Goal: Task Accomplishment & Management: Use online tool/utility

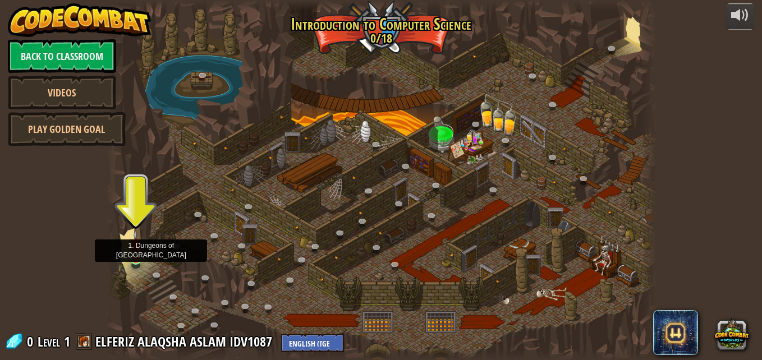
click at [138, 253] on img at bounding box center [135, 245] width 13 height 30
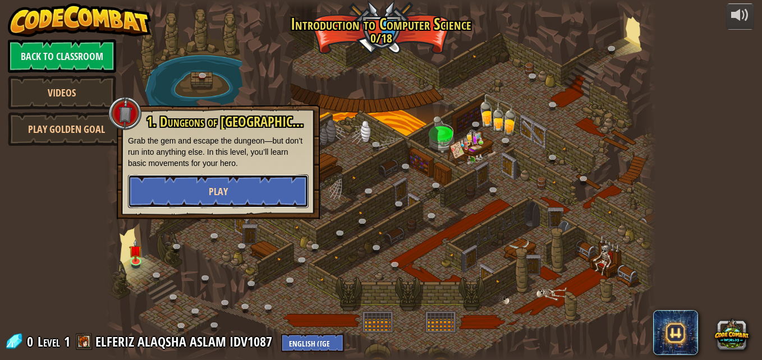
click at [223, 195] on span "Play" at bounding box center [218, 192] width 19 height 14
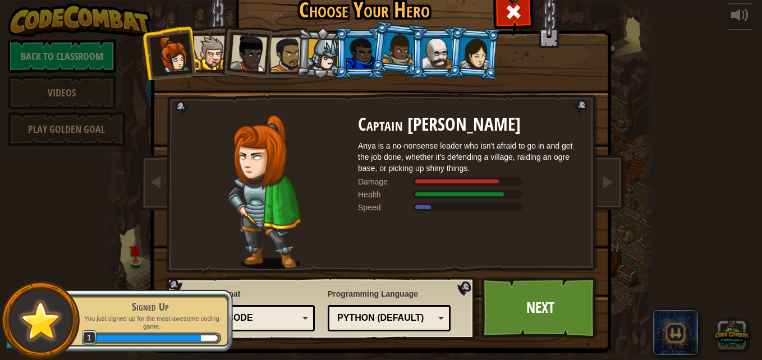
click at [206, 57] on div at bounding box center [211, 53] width 34 height 34
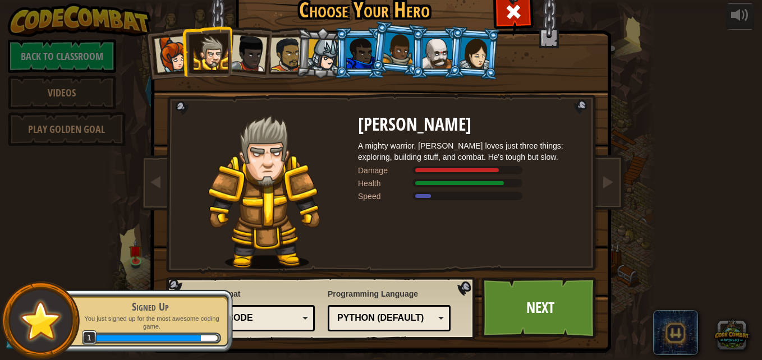
click at [244, 68] on div at bounding box center [248, 53] width 37 height 37
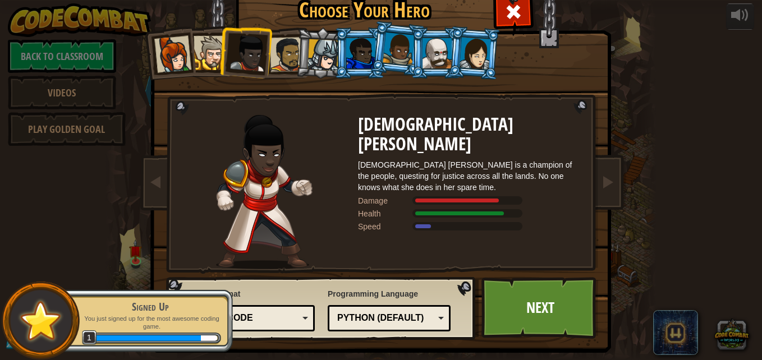
click at [218, 45] on li at bounding box center [245, 51] width 55 height 55
click at [207, 45] on div at bounding box center [211, 53] width 34 height 34
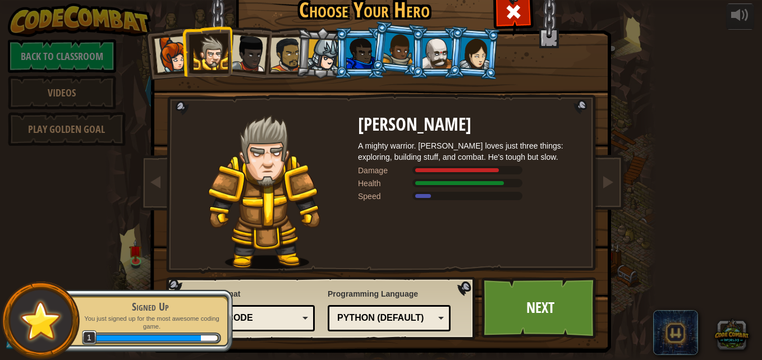
click at [161, 46] on div at bounding box center [172, 54] width 37 height 37
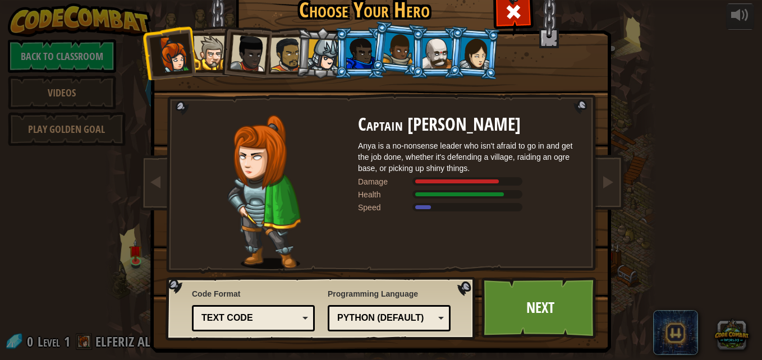
click at [241, 43] on div at bounding box center [248, 53] width 37 height 37
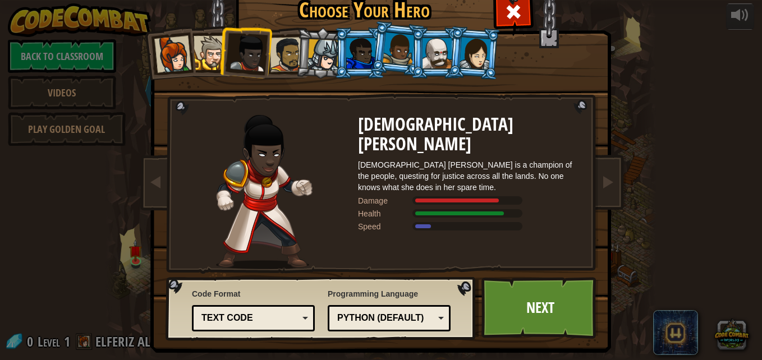
click at [290, 50] on div at bounding box center [287, 54] width 35 height 35
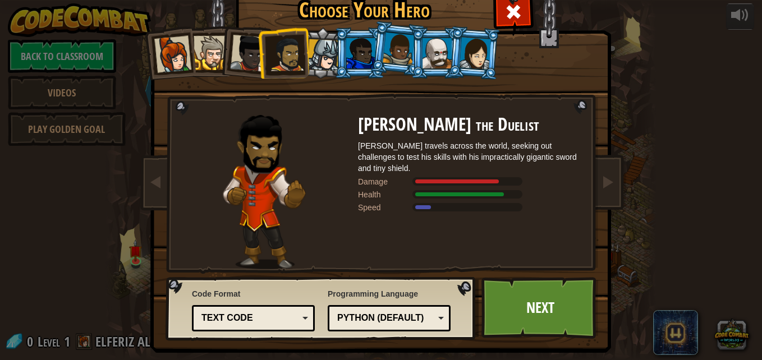
click at [319, 54] on div at bounding box center [324, 55] width 32 height 32
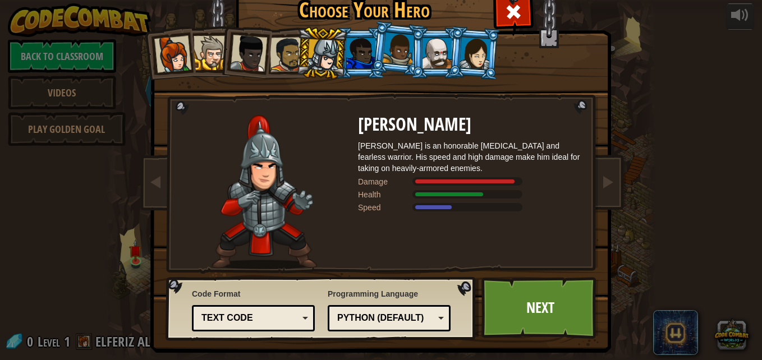
click at [363, 55] on div at bounding box center [360, 53] width 29 height 30
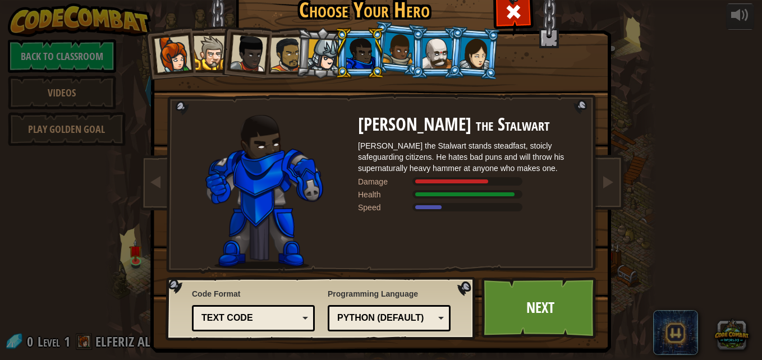
click at [398, 59] on div at bounding box center [399, 49] width 32 height 33
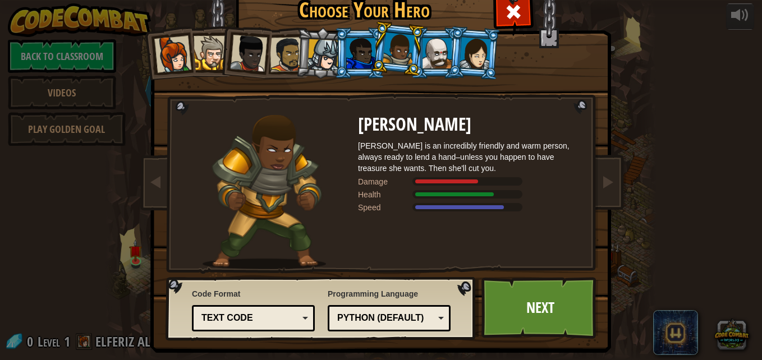
click at [434, 53] on div at bounding box center [437, 53] width 29 height 30
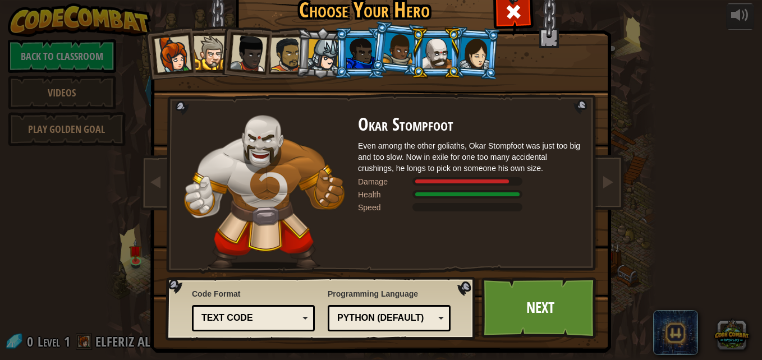
click at [470, 51] on div at bounding box center [475, 53] width 31 height 32
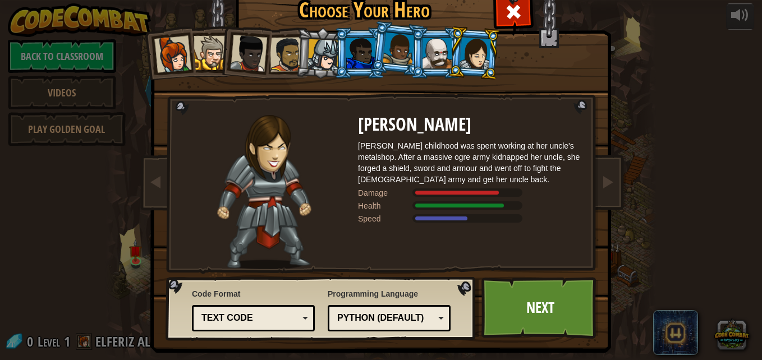
click at [426, 62] on div at bounding box center [437, 53] width 29 height 30
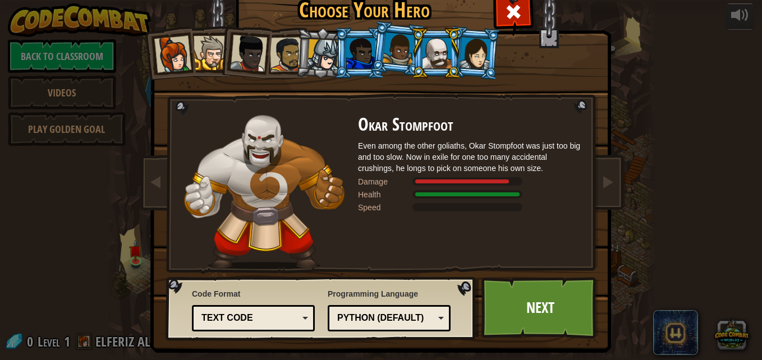
click at [373, 53] on li at bounding box center [398, 49] width 56 height 56
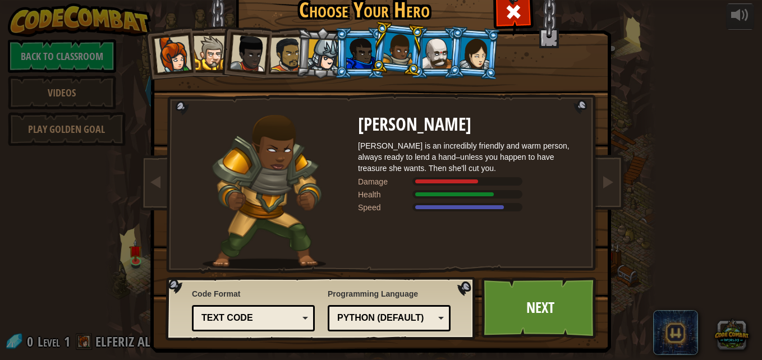
click at [356, 46] on div at bounding box center [360, 53] width 29 height 30
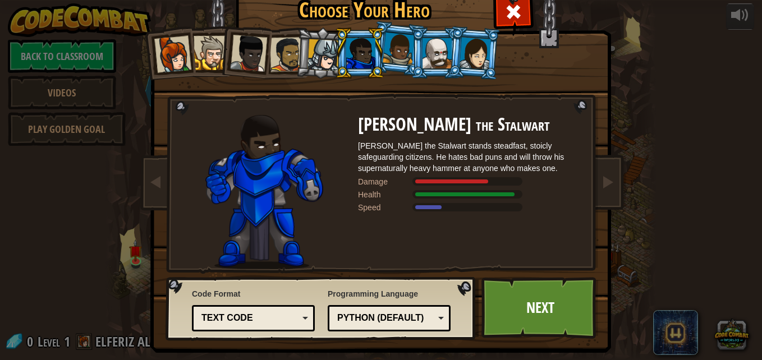
click at [393, 42] on div at bounding box center [399, 49] width 32 height 33
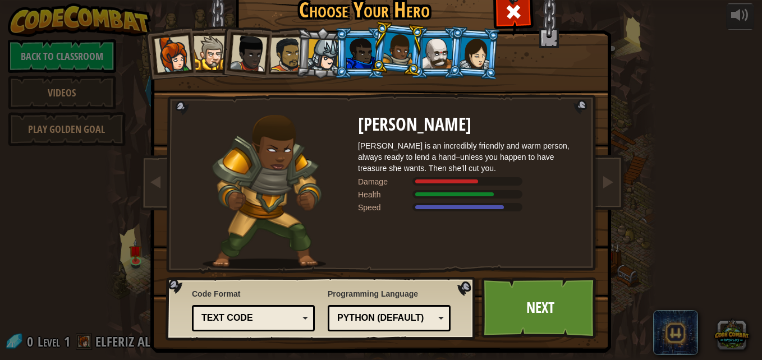
click at [476, 44] on div at bounding box center [475, 53] width 31 height 32
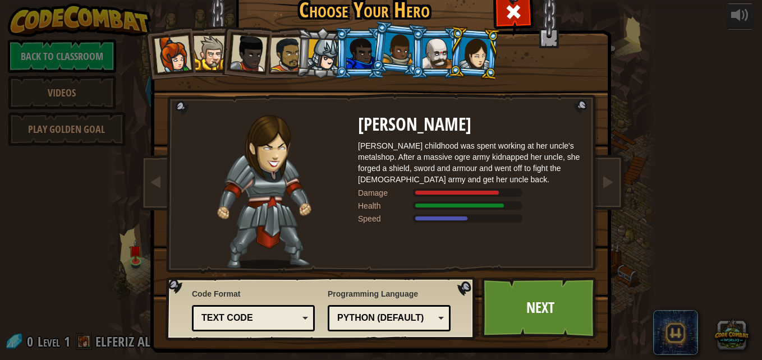
click at [395, 40] on div at bounding box center [399, 49] width 32 height 33
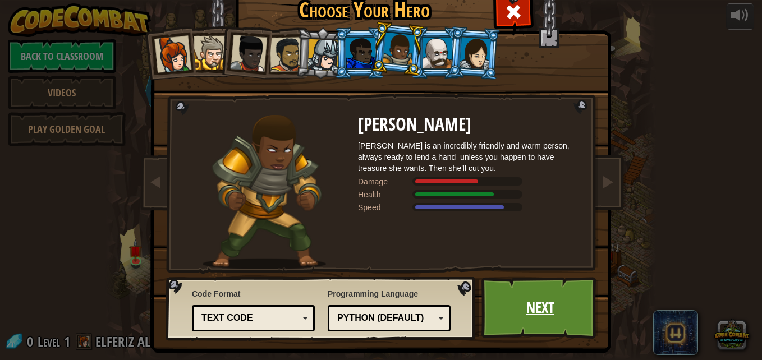
click at [539, 292] on link "Next" at bounding box center [540, 308] width 117 height 62
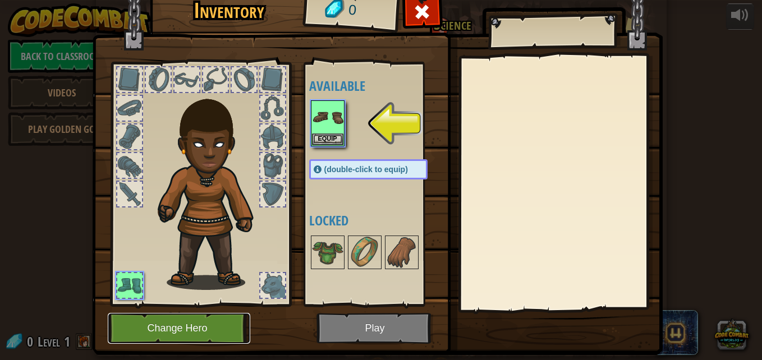
click at [223, 323] on button "Change Hero" at bounding box center [179, 328] width 143 height 31
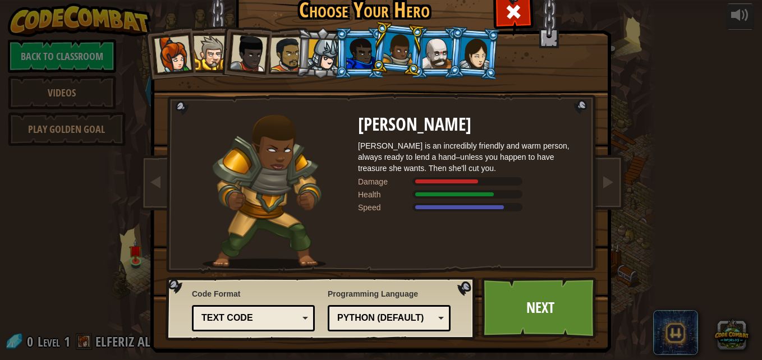
click at [423, 62] on div at bounding box center [437, 53] width 29 height 30
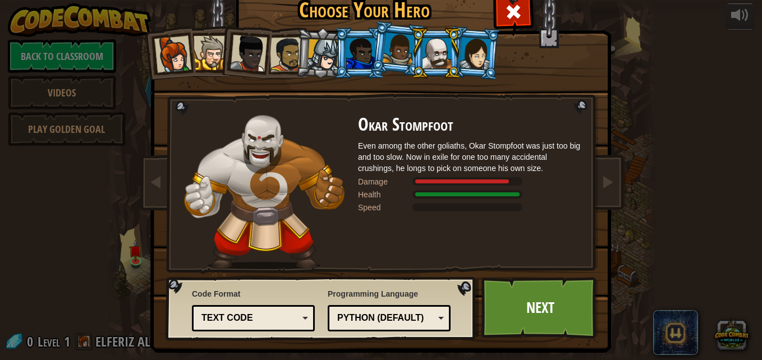
click at [324, 57] on div at bounding box center [324, 55] width 32 height 32
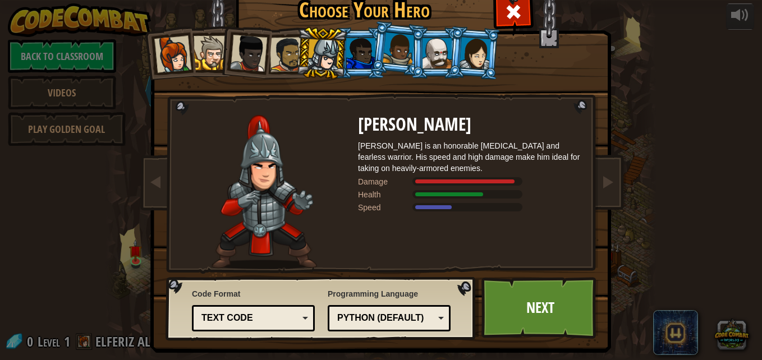
click at [432, 48] on div at bounding box center [437, 53] width 29 height 30
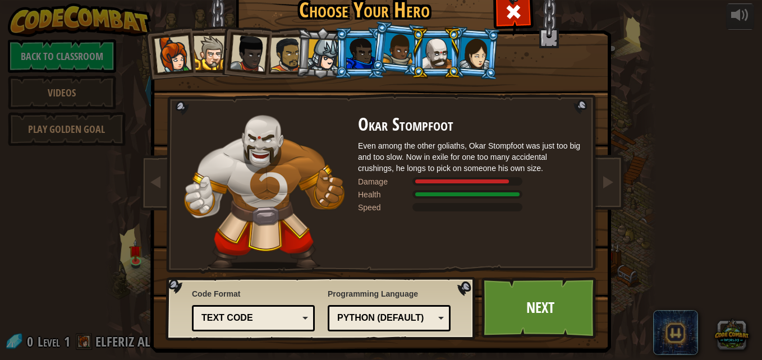
click at [318, 54] on div at bounding box center [324, 55] width 32 height 32
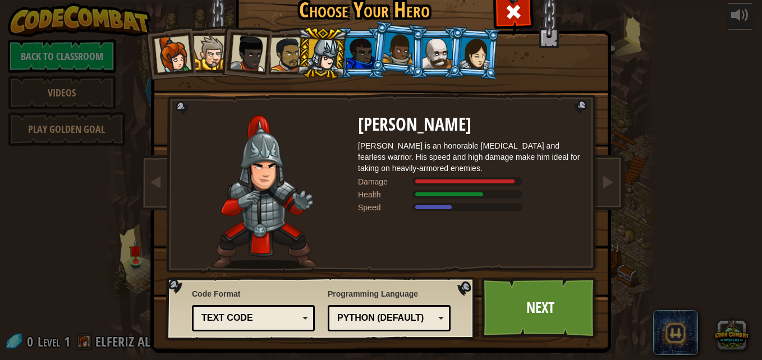
click at [437, 60] on div at bounding box center [437, 53] width 29 height 30
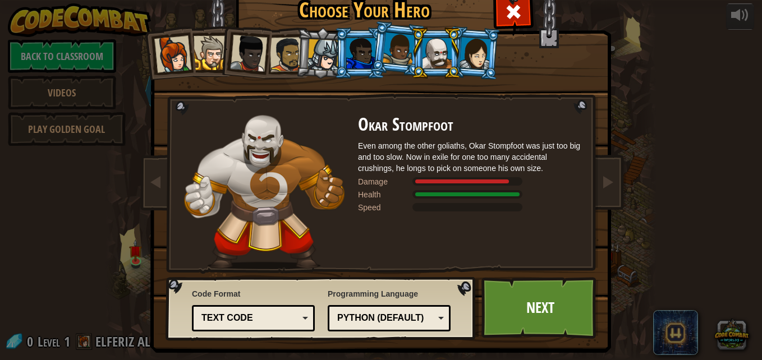
click at [322, 65] on div at bounding box center [324, 55] width 32 height 32
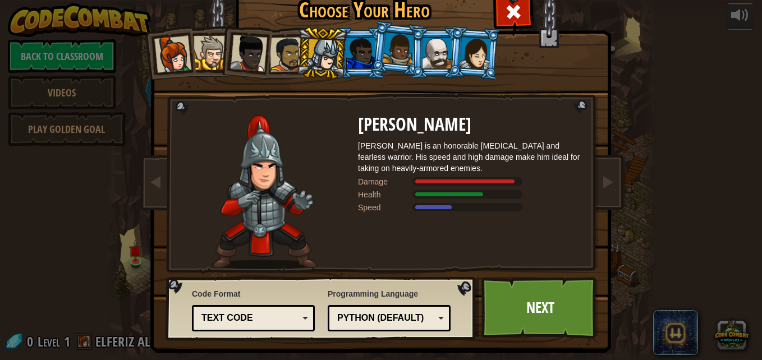
click at [406, 56] on div at bounding box center [399, 49] width 32 height 33
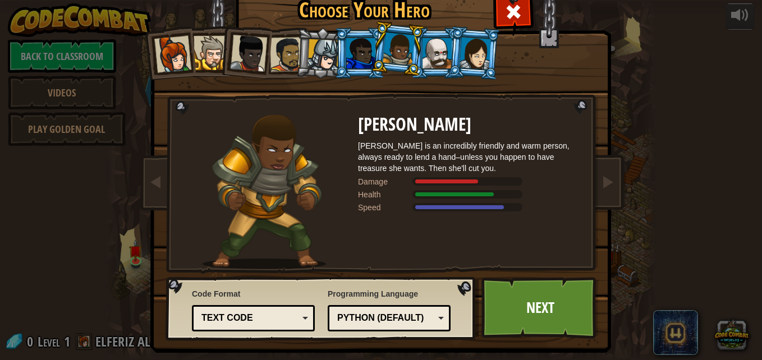
click at [316, 60] on div at bounding box center [324, 55] width 32 height 32
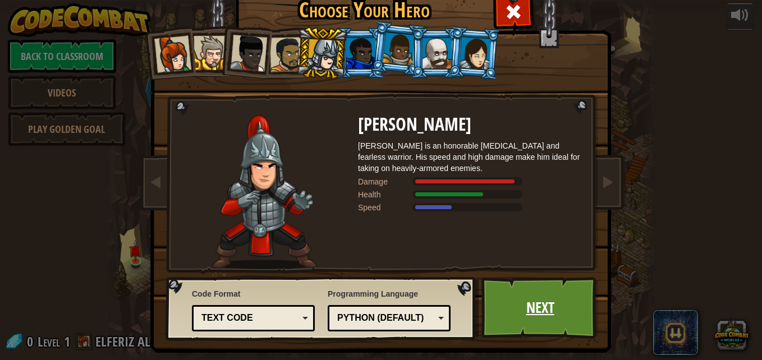
click at [492, 300] on link "Next" at bounding box center [540, 308] width 117 height 62
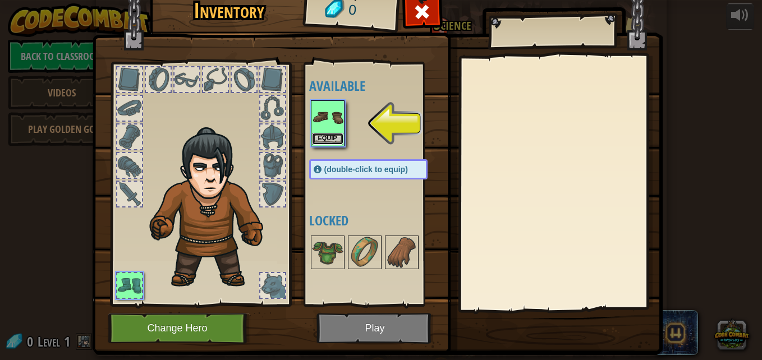
click at [322, 140] on button "Equip" at bounding box center [327, 139] width 31 height 12
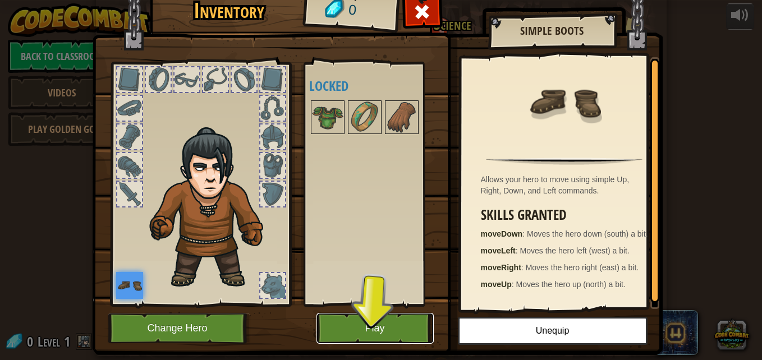
click at [356, 337] on button "Play" at bounding box center [375, 328] width 117 height 31
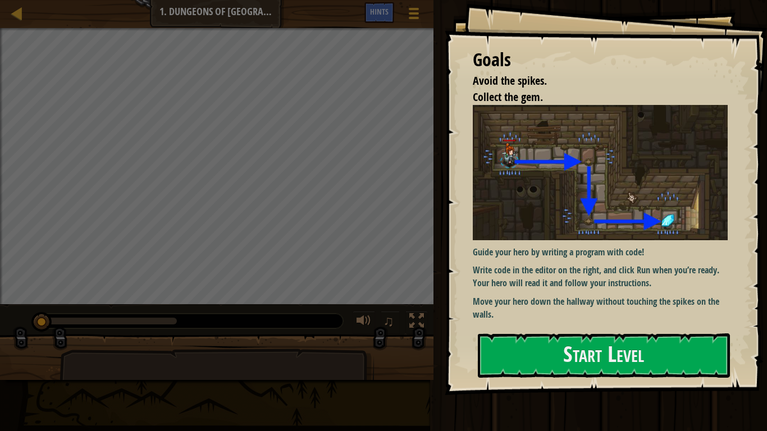
click at [519, 327] on div "Goals Avoid the spikes. Collect the gem. Guide your hero by writing a program w…" at bounding box center [605, 197] width 322 height 395
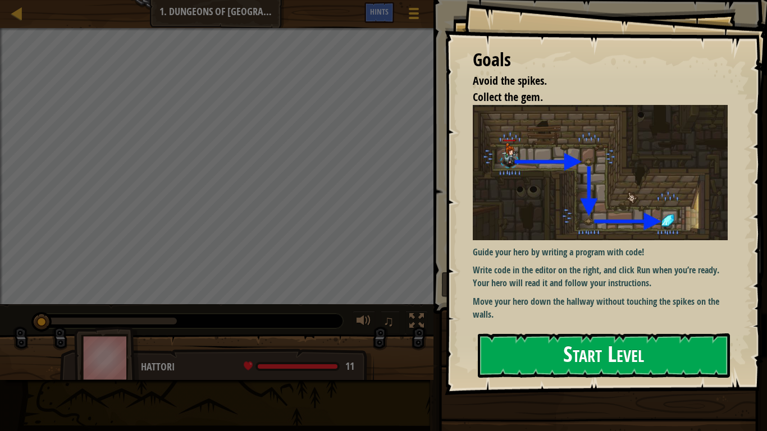
click at [520, 347] on button "Start Level" at bounding box center [604, 355] width 252 height 44
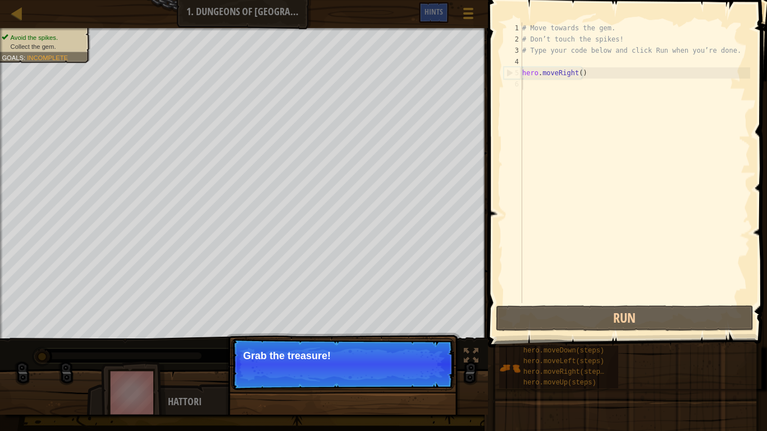
click at [363, 358] on p "Grab the treasure!" at bounding box center [342, 355] width 199 height 11
click at [400, 360] on button "Continue" at bounding box center [421, 371] width 47 height 15
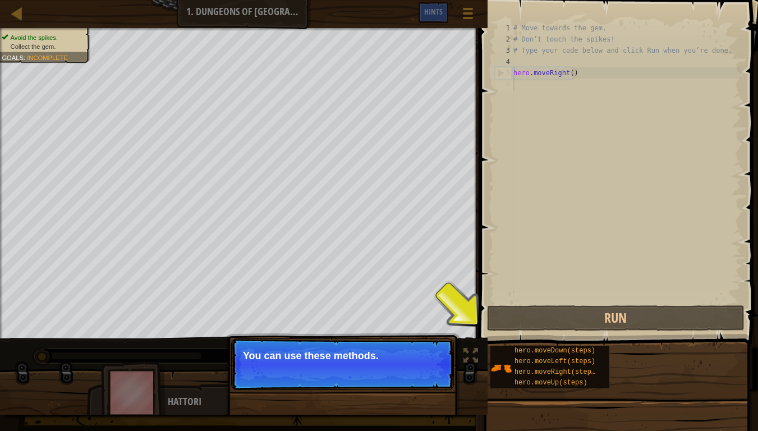
click at [373, 343] on p "Continue You can use these methods." at bounding box center [342, 364] width 223 height 52
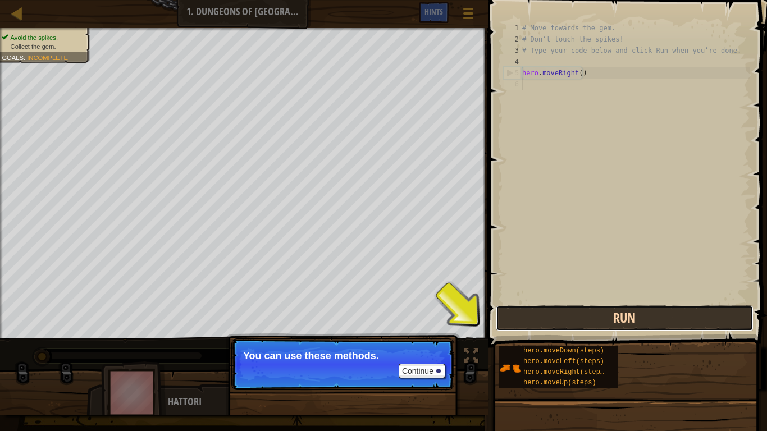
click at [517, 319] on button "Run" at bounding box center [625, 318] width 258 height 26
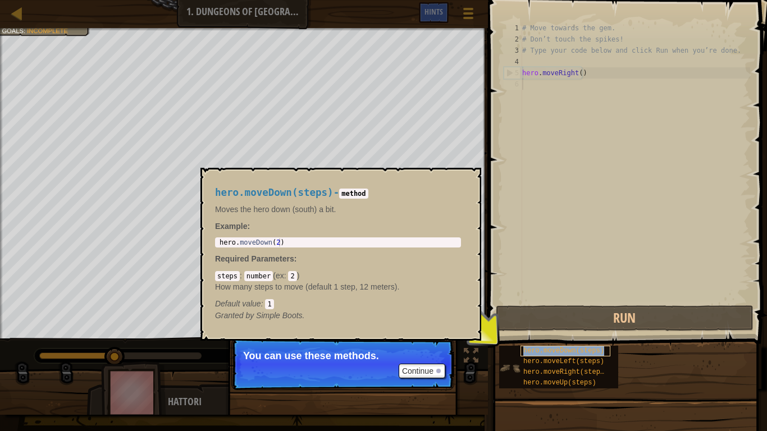
click at [527, 350] on span "hero.moveDown(steps)" at bounding box center [563, 351] width 81 height 8
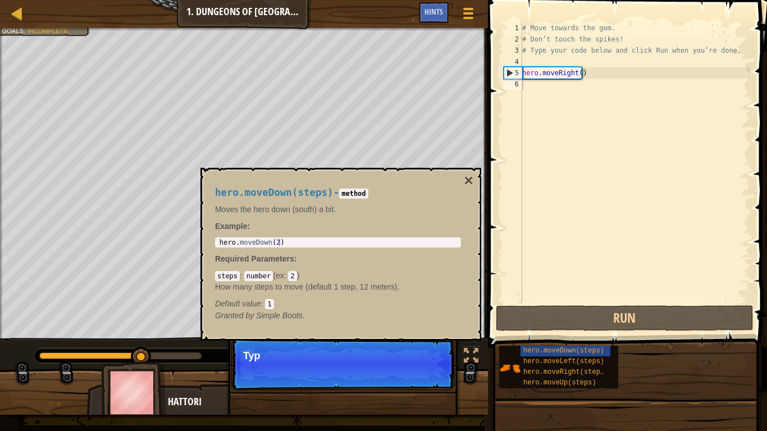
drag, startPoint x: 527, startPoint y: 350, endPoint x: 489, endPoint y: 372, distance: 44.0
click at [489, 360] on div "1 2 3 4 5 6 # Move towards the gem. # Don’t touch the spikes! # Type your code …" at bounding box center [625, 196] width 282 height 380
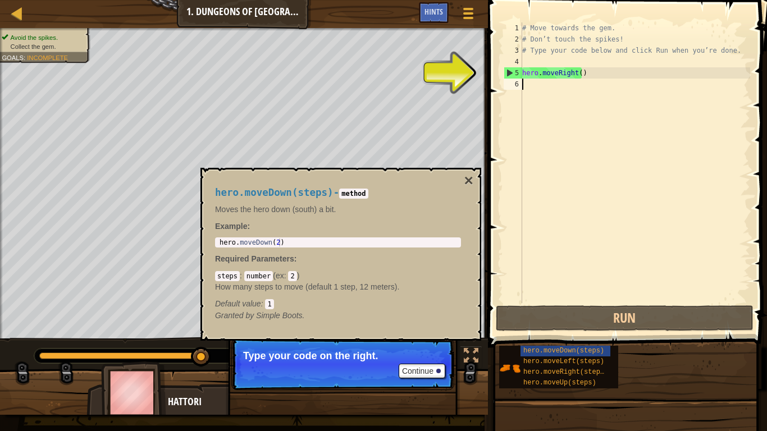
click at [584, 76] on div "# Move towards the gem. # Don’t touch the spikes! # Type your code below and cl…" at bounding box center [635, 173] width 230 height 303
type textarea "hero.moveRight()"
click at [425, 360] on button "Continue" at bounding box center [421, 371] width 47 height 15
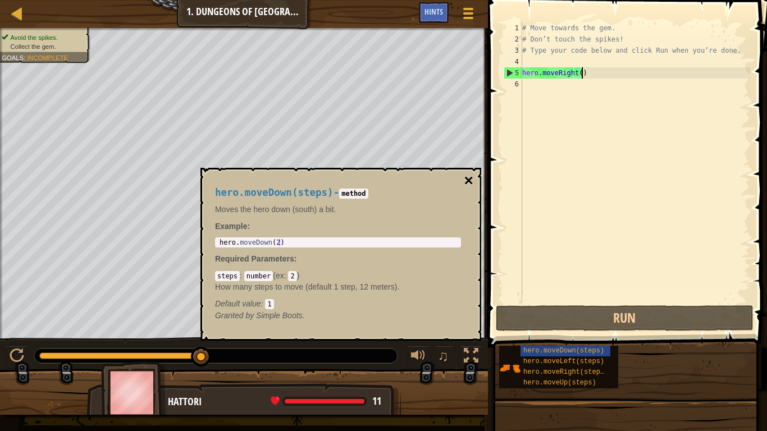
click at [469, 176] on button "×" at bounding box center [468, 181] width 9 height 16
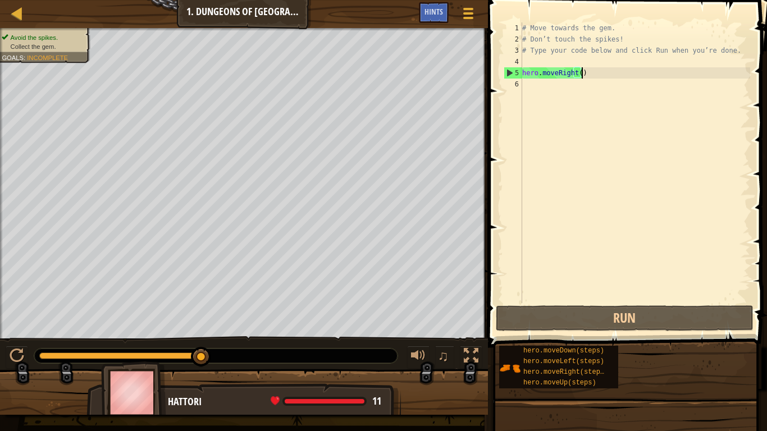
click at [594, 76] on div "# Move towards the gem. # Don’t touch the spikes! # Type your code below and cl…" at bounding box center [635, 173] width 230 height 303
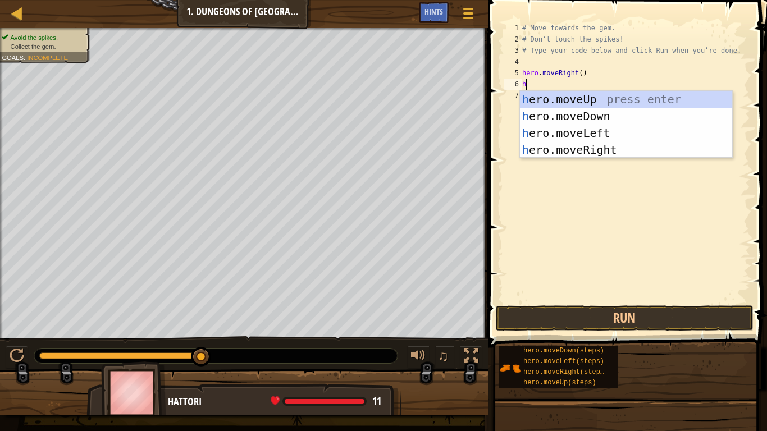
type textarea "he"
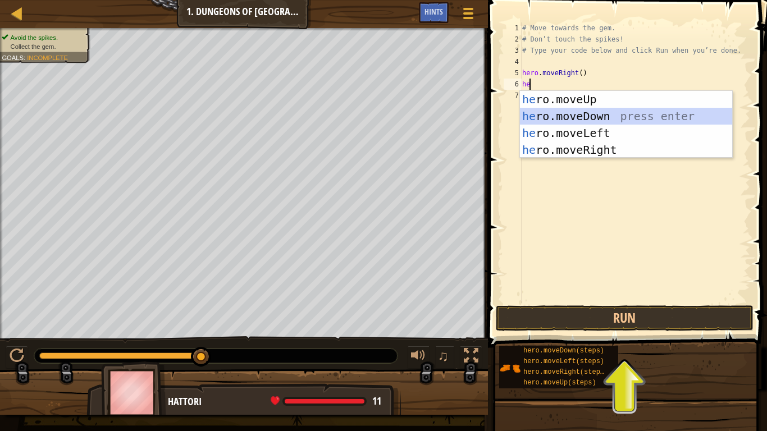
click at [599, 116] on div "he ro.moveUp press enter he ro.moveDown press enter he ro.moveLeft press enter …" at bounding box center [626, 141] width 212 height 101
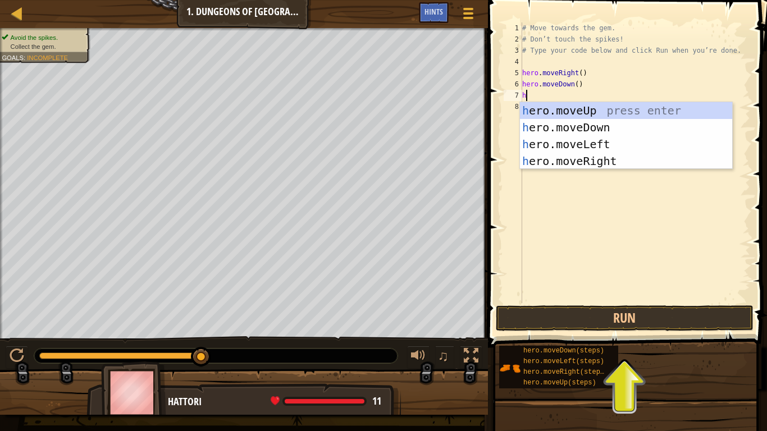
type textarea "he"
click at [597, 143] on div "he ro.moveUp press enter he ro.moveDown press enter he ro.moveLeft press enter …" at bounding box center [626, 152] width 212 height 101
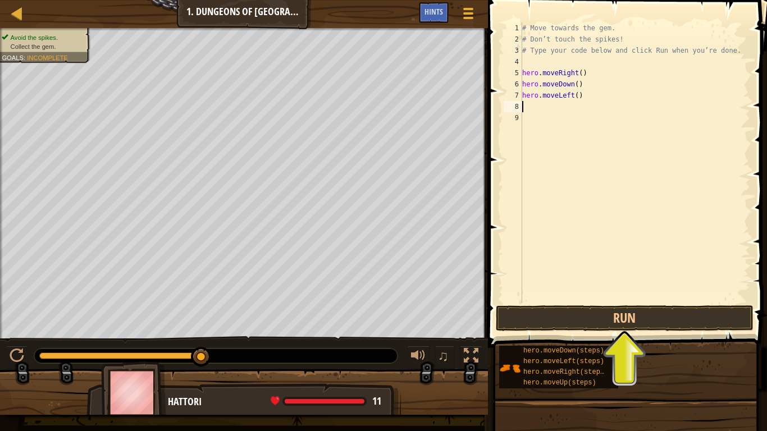
click at [567, 96] on div "# Move towards the gem. # Don’t touch the spikes! # Type your code below and cl…" at bounding box center [635, 173] width 230 height 303
click at [577, 95] on div "# Move towards the gem. # Don’t touch the spikes! # Type your code below and cl…" at bounding box center [635, 173] width 230 height 303
type textarea "h"
type textarea "he"
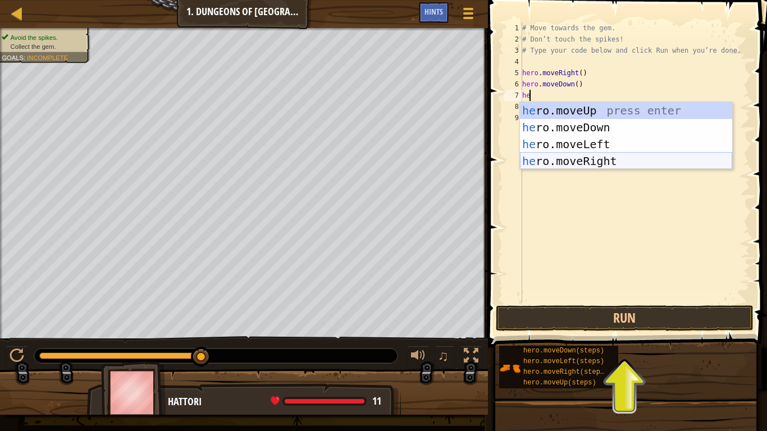
click at [598, 157] on div "he ro.moveUp press enter he ro.moveDown press enter he ro.moveLeft press enter …" at bounding box center [626, 152] width 212 height 101
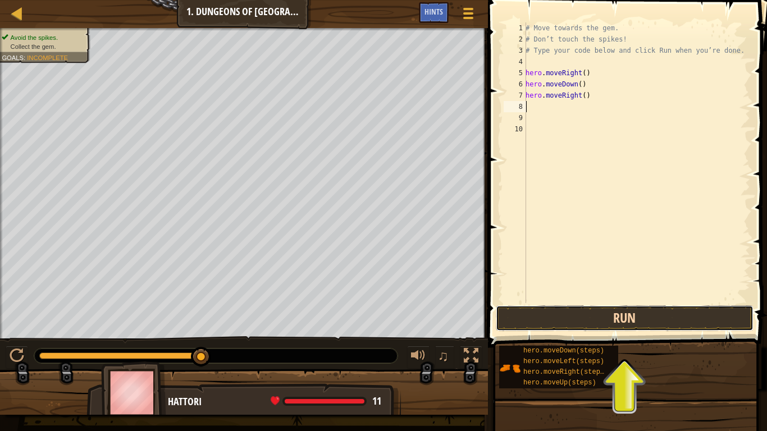
click at [556, 318] on button "Run" at bounding box center [625, 318] width 258 height 26
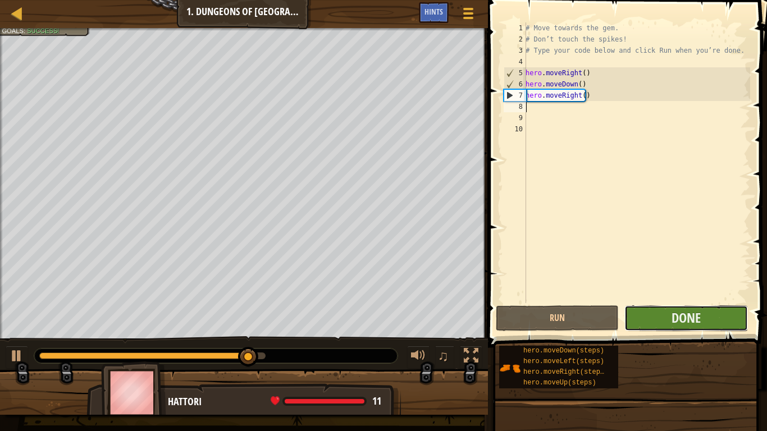
click at [664, 318] on button "Done" at bounding box center [685, 318] width 123 height 26
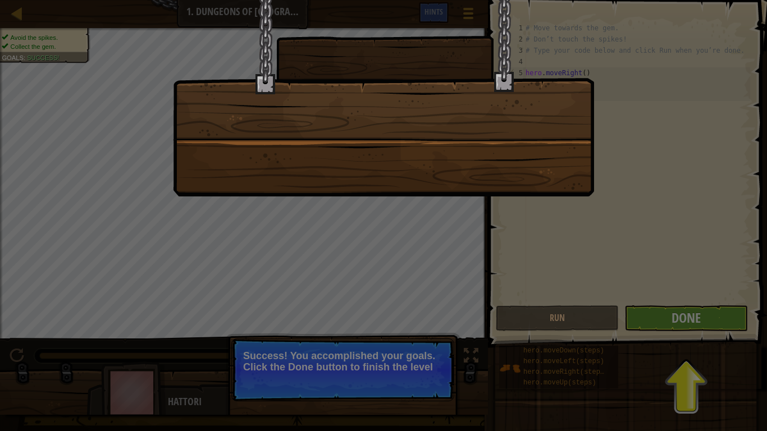
click at [649, 324] on div at bounding box center [383, 215] width 767 height 431
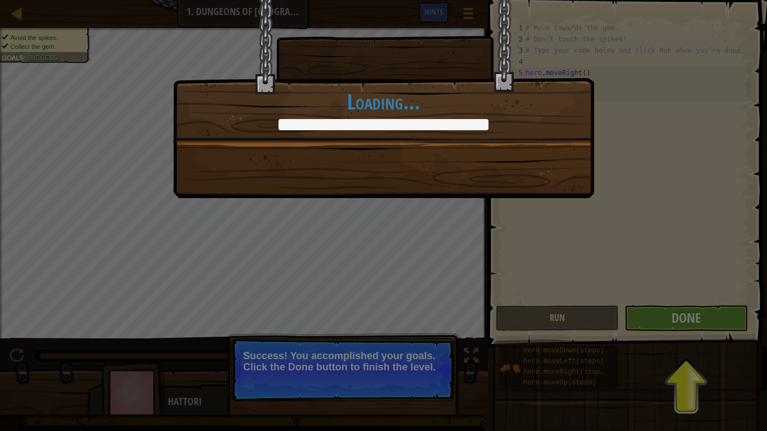
click at [647, 324] on div "You completed Dungeons of Kithgard! +0 +0 New Item Clean code: no code errors o…" at bounding box center [383, 215] width 767 height 431
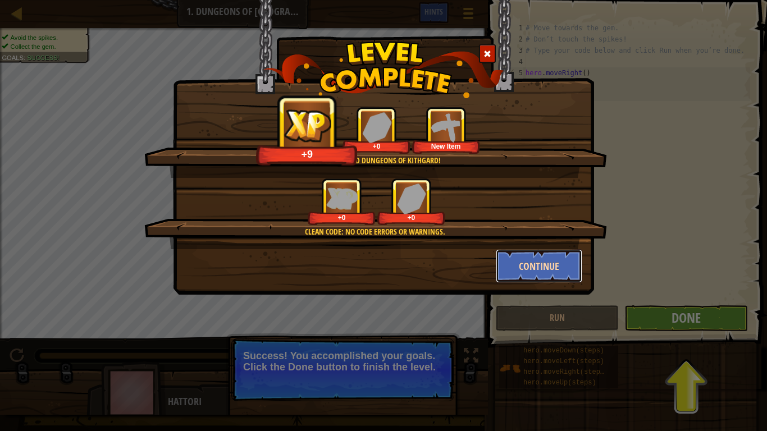
click at [518, 263] on button "Continue" at bounding box center [539, 266] width 87 height 34
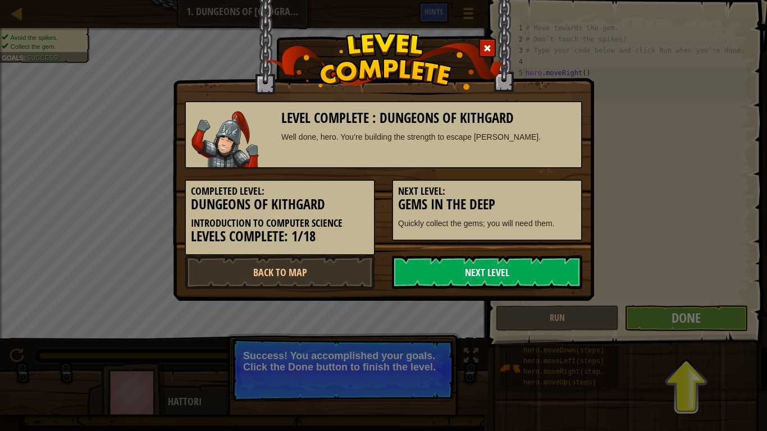
click at [531, 283] on link "Next Level" at bounding box center [487, 272] width 190 height 34
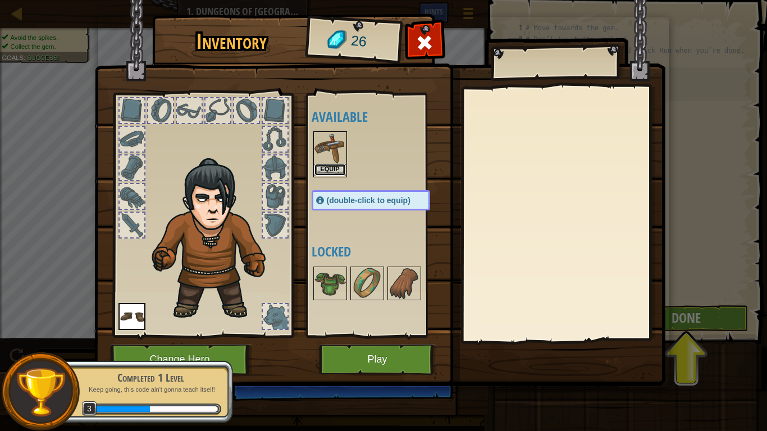
click at [326, 169] on button "Equip" at bounding box center [329, 170] width 31 height 12
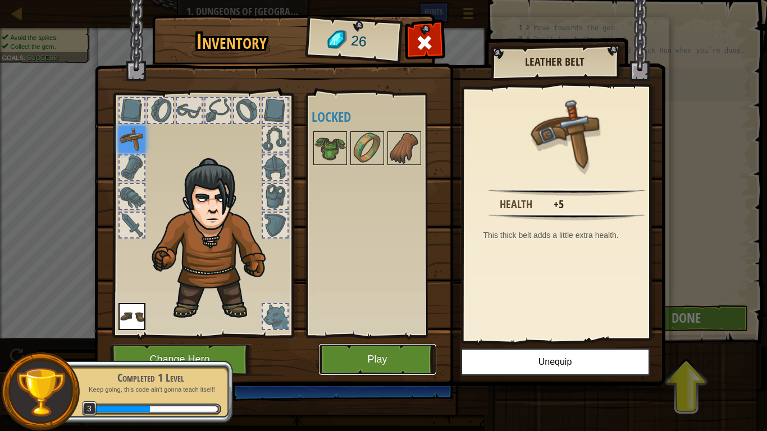
click at [365, 360] on button "Play" at bounding box center [377, 359] width 117 height 31
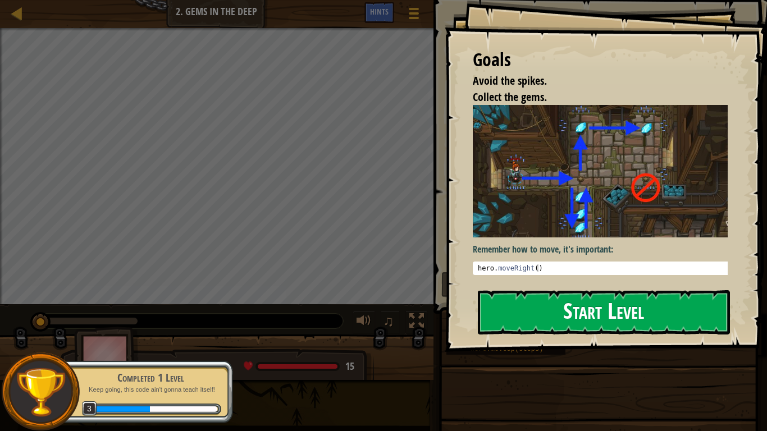
click at [586, 290] on button "Start Level" at bounding box center [604, 312] width 252 height 44
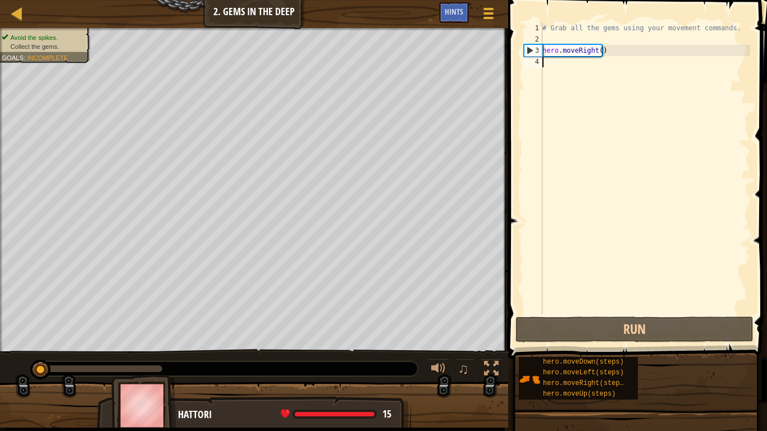
click at [549, 72] on div "# Grab all the gems using your movement commands. hero . moveRight ( )" at bounding box center [645, 179] width 210 height 314
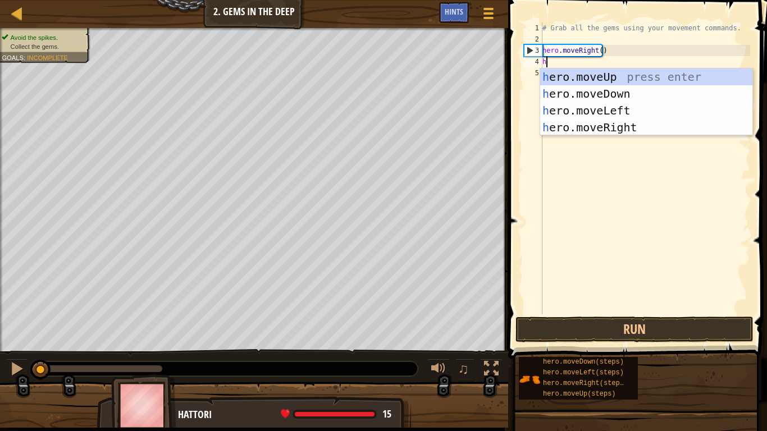
scroll to position [5, 0]
type textarea "hero"
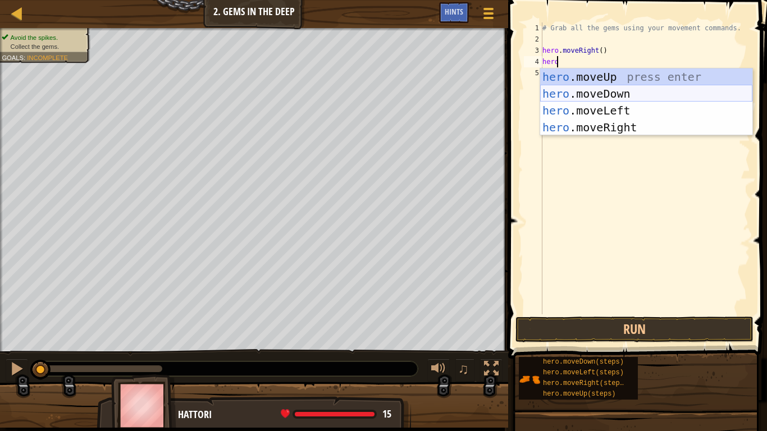
click at [563, 92] on div "hero .moveUp press enter hero .moveDown press enter hero .moveLeft press enter …" at bounding box center [646, 118] width 212 height 101
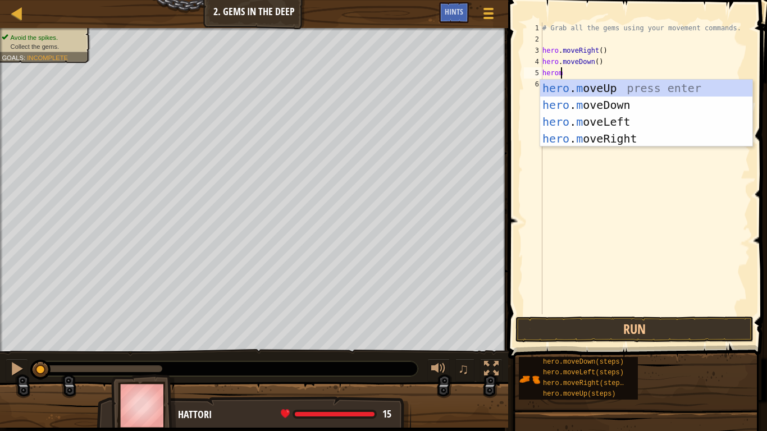
type textarea "heromo"
click at [611, 92] on div "hero . mo veUp press enter hero . mo veDown press enter hero . mo veLeft press …" at bounding box center [646, 130] width 212 height 101
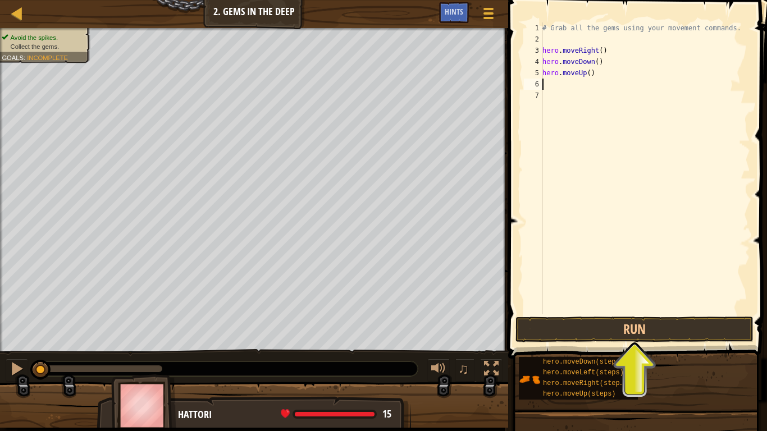
click at [543, 86] on div "# Grab all the gems using your movement commands. hero . moveRight ( ) hero . m…" at bounding box center [645, 179] width 210 height 314
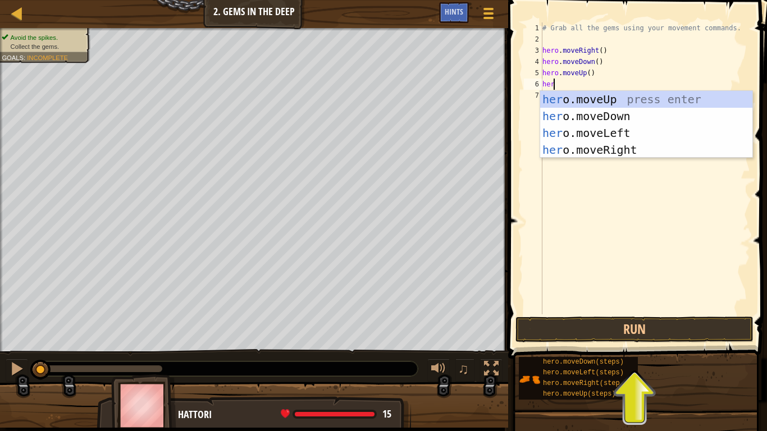
type textarea "hero"
click at [578, 141] on div "hero .moveUp press enter hero .moveDown press enter hero .moveLeft press enter …" at bounding box center [646, 141] width 212 height 101
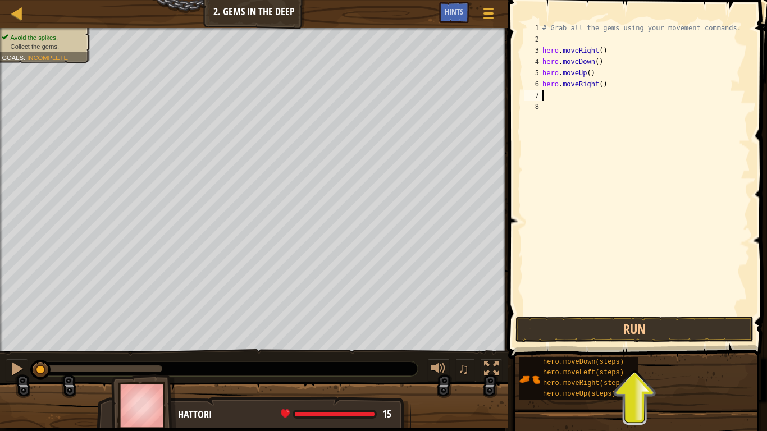
scroll to position [5, 0]
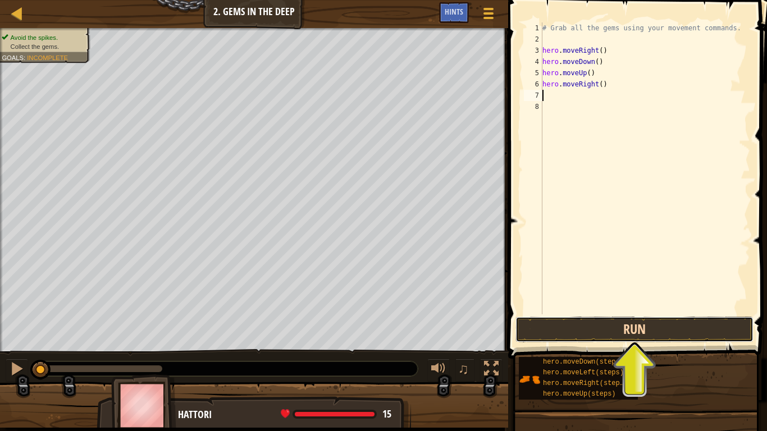
click at [589, 340] on button "Run" at bounding box center [634, 330] width 238 height 26
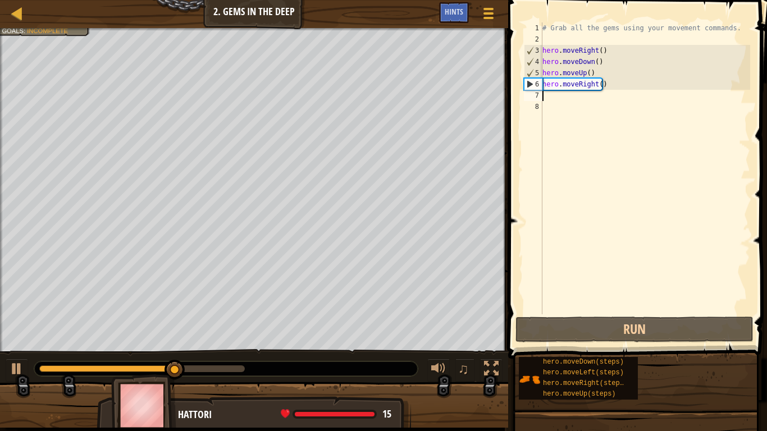
click at [600, 74] on div "# Grab all the gems using your movement commands. hero . moveRight ( ) hero . m…" at bounding box center [645, 179] width 210 height 314
type textarea "hero.moveUp()"
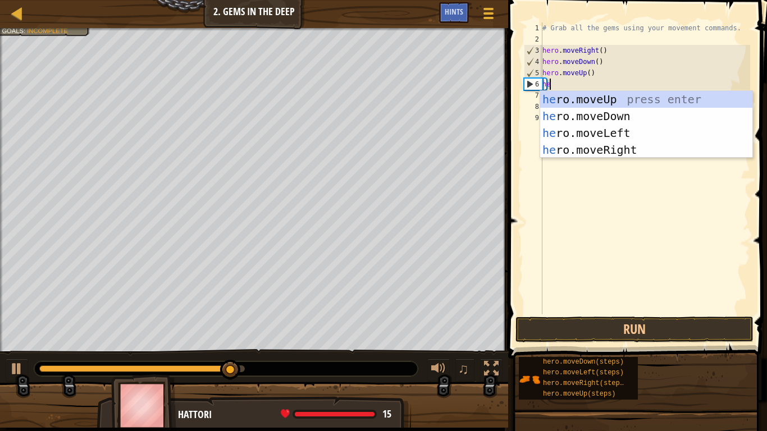
type textarea "her"
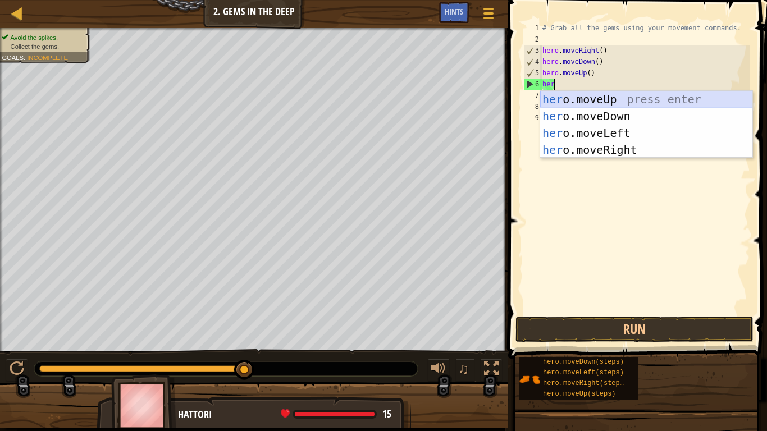
click at [609, 100] on div "her o.moveUp press enter her o.moveDown press enter her o.moveLeft press enter …" at bounding box center [646, 141] width 212 height 101
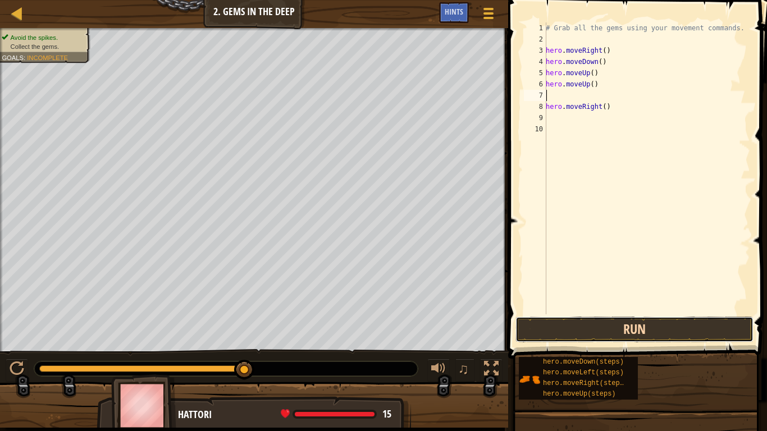
click at [562, 336] on button "Run" at bounding box center [634, 330] width 238 height 26
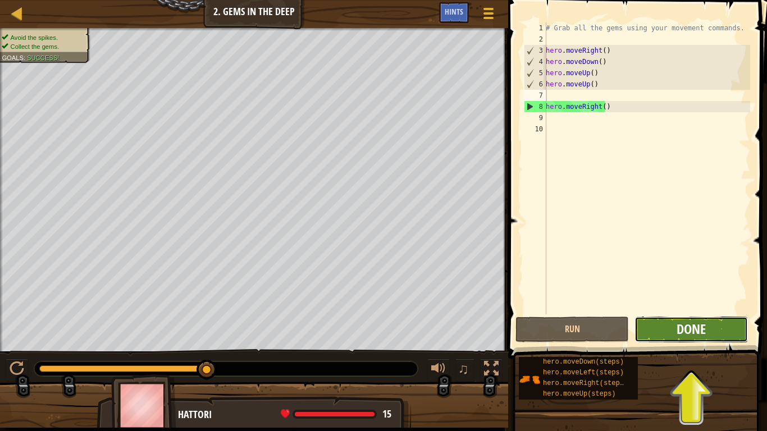
click at [698, 322] on span "Done" at bounding box center [690, 329] width 29 height 18
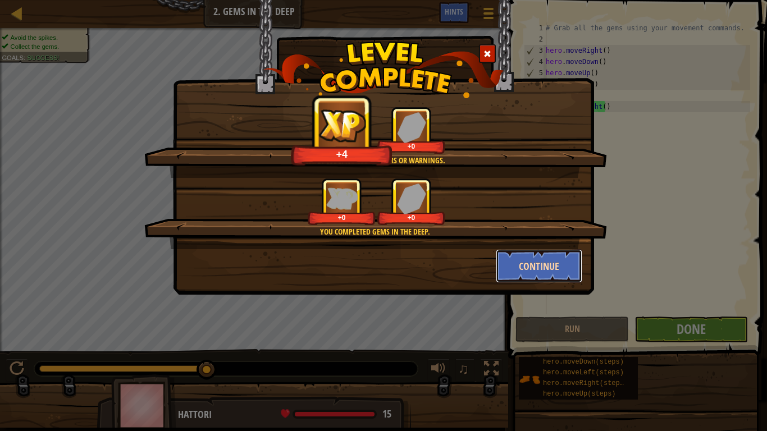
click at [540, 270] on button "Continue" at bounding box center [539, 266] width 87 height 34
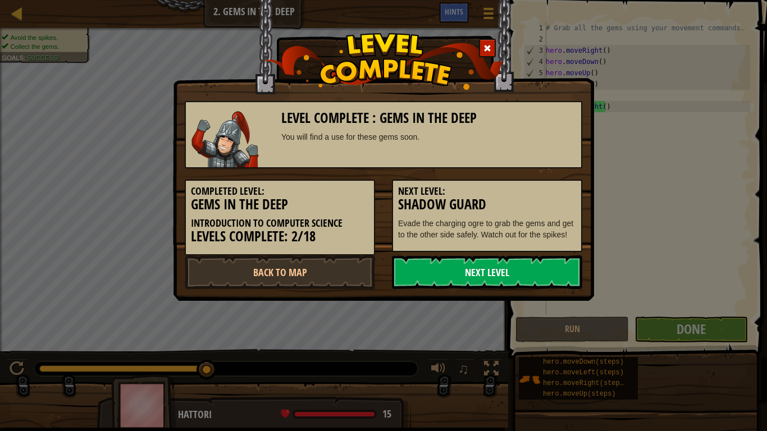
click at [544, 265] on link "Next Level" at bounding box center [487, 272] width 190 height 34
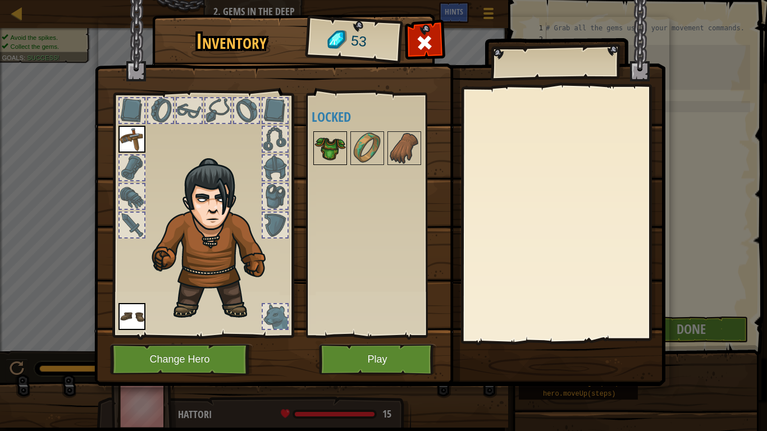
click at [331, 137] on img at bounding box center [329, 147] width 31 height 31
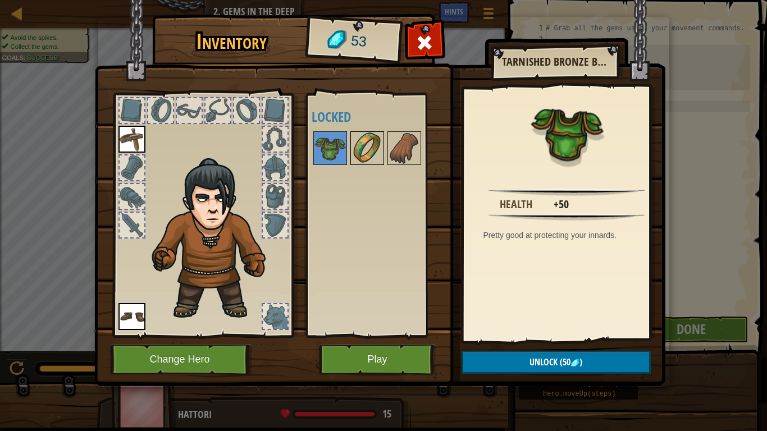
click at [370, 141] on img at bounding box center [366, 147] width 31 height 31
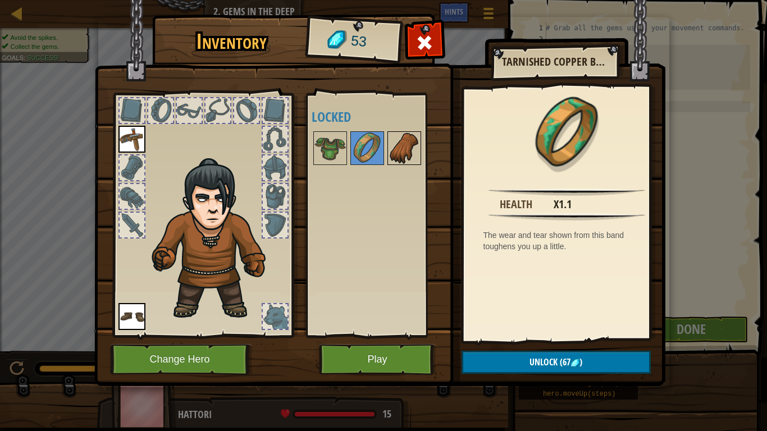
click at [394, 141] on img at bounding box center [403, 147] width 31 height 31
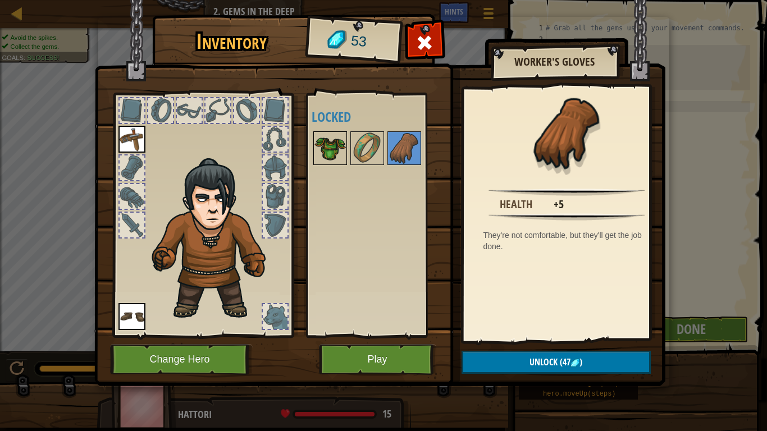
click at [338, 143] on img at bounding box center [329, 147] width 31 height 31
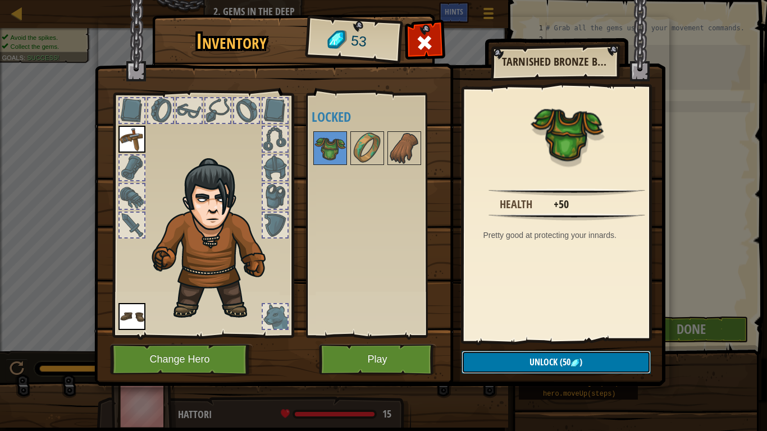
click at [501, 353] on button "Unlock (50 )" at bounding box center [555, 362] width 189 height 23
click at [508, 360] on button "Confirm" at bounding box center [555, 362] width 189 height 23
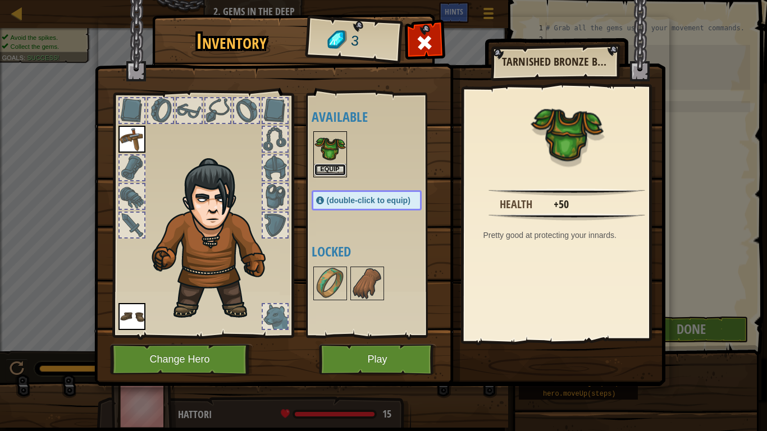
click at [334, 166] on button "Equip" at bounding box center [329, 170] width 31 height 12
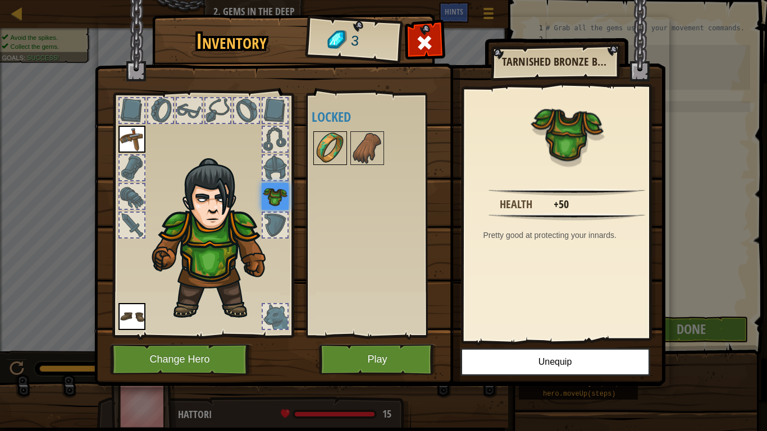
click at [337, 157] on img at bounding box center [329, 147] width 31 height 31
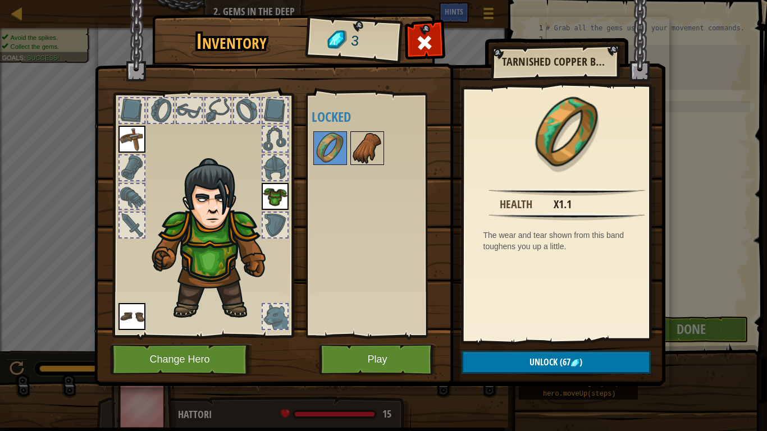
click at [370, 141] on img at bounding box center [366, 147] width 31 height 31
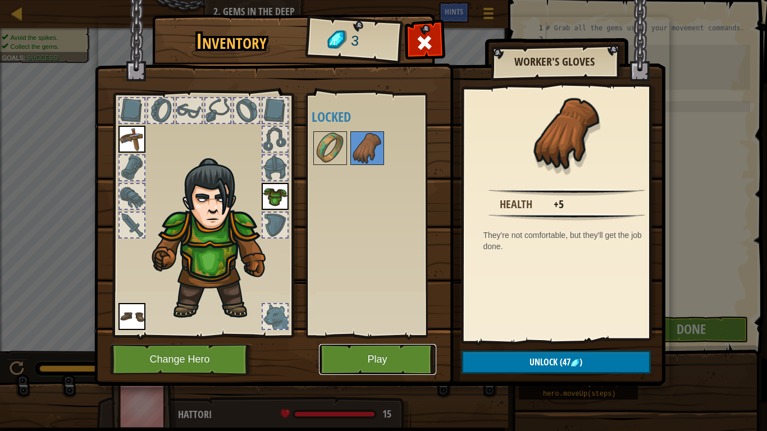
click at [354, 360] on button "Play" at bounding box center [377, 359] width 117 height 31
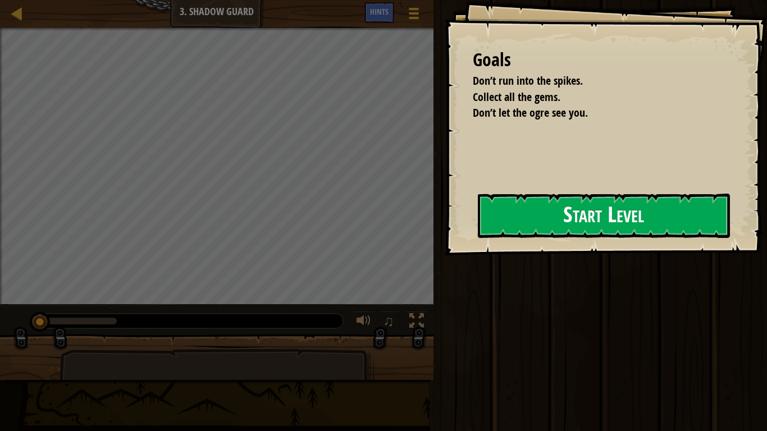
click at [499, 224] on button "Start Level" at bounding box center [604, 216] width 252 height 44
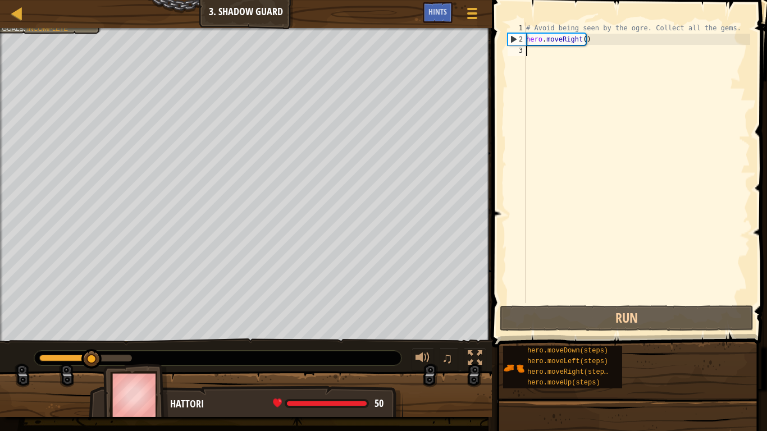
click at [537, 56] on div "# Avoid being seen by the ogre. Collect all the gems. hero . moveRight ( )" at bounding box center [637, 173] width 226 height 303
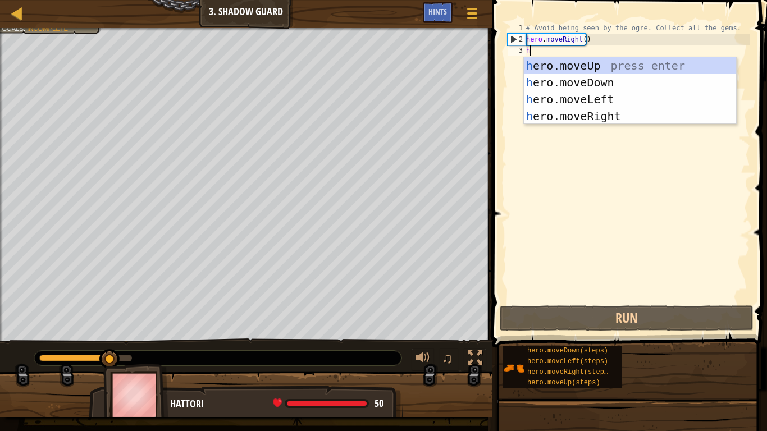
scroll to position [5, 0]
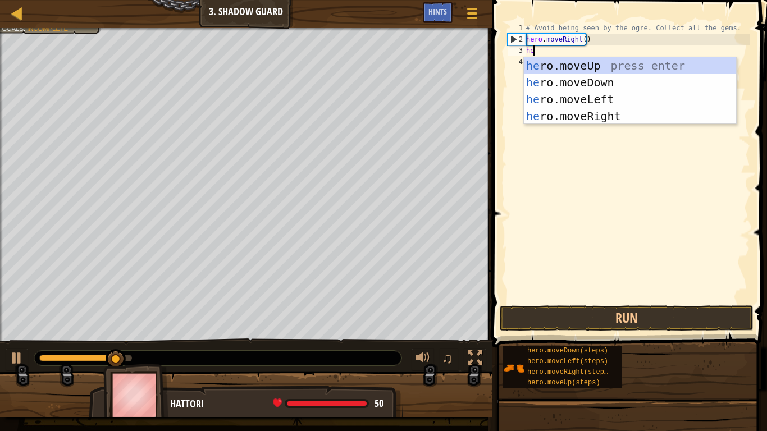
type textarea "her"
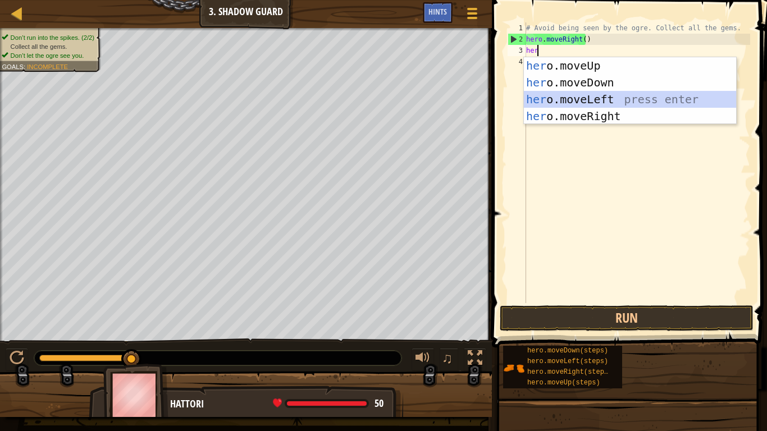
click at [581, 99] on div "her o.moveUp press enter her o.moveDown press enter her o.moveLeft press enter …" at bounding box center [630, 107] width 212 height 101
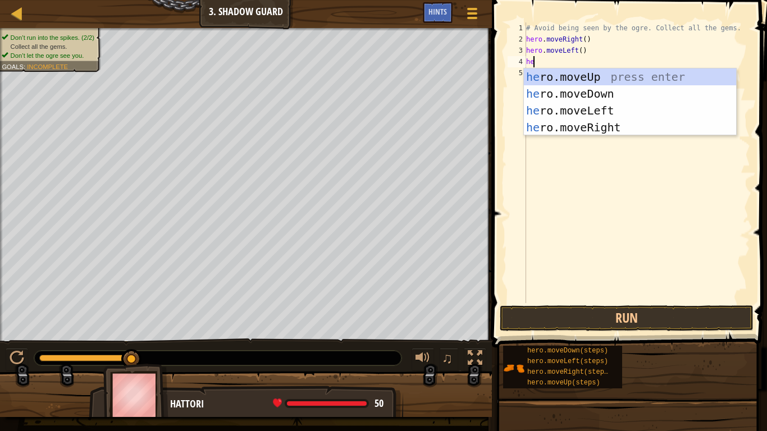
type textarea "her"
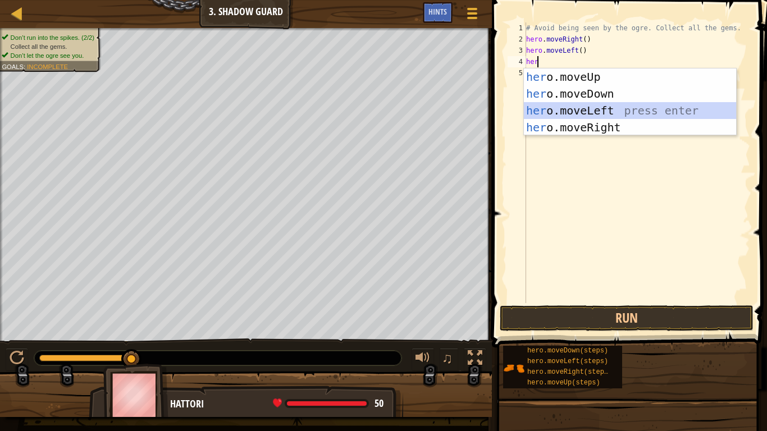
click at [553, 106] on div "her o.moveUp press enter her o.moveDown press enter her o.moveLeft press enter …" at bounding box center [630, 118] width 212 height 101
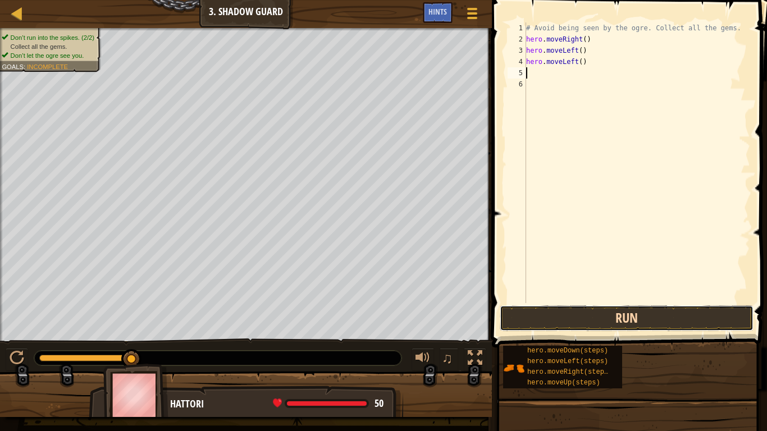
click at [554, 314] on button "Run" at bounding box center [626, 318] width 254 height 26
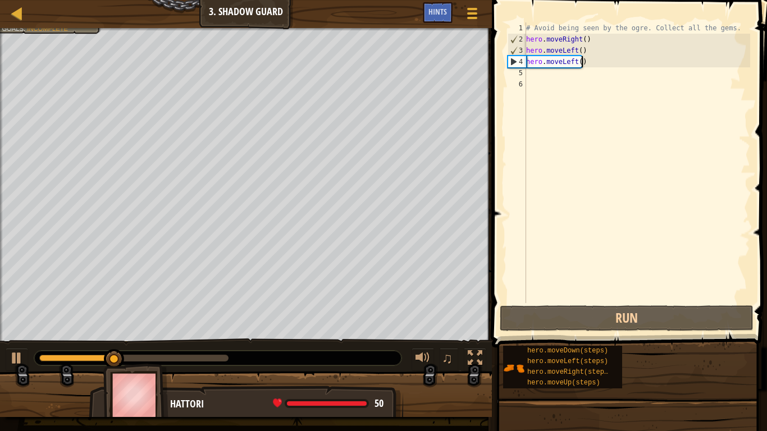
click at [591, 65] on div "# Avoid being seen by the ogre. Collect all the gems. hero . moveRight ( ) hero…" at bounding box center [637, 173] width 226 height 303
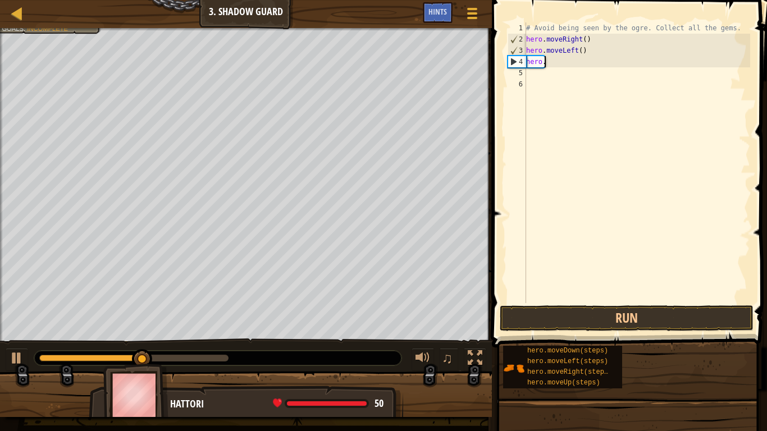
type textarea "h"
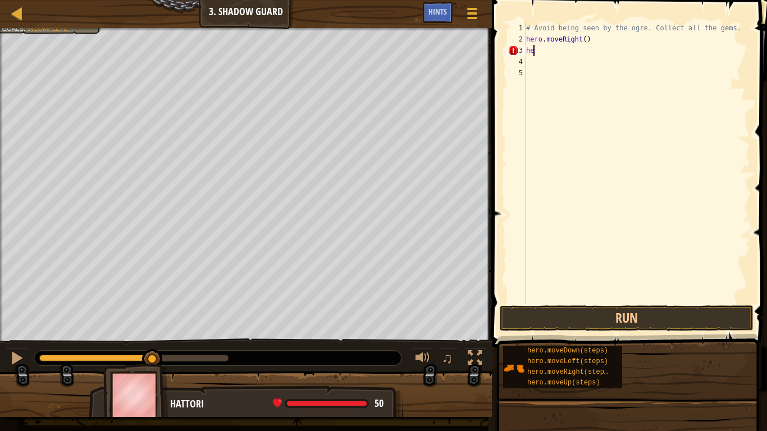
type textarea "h"
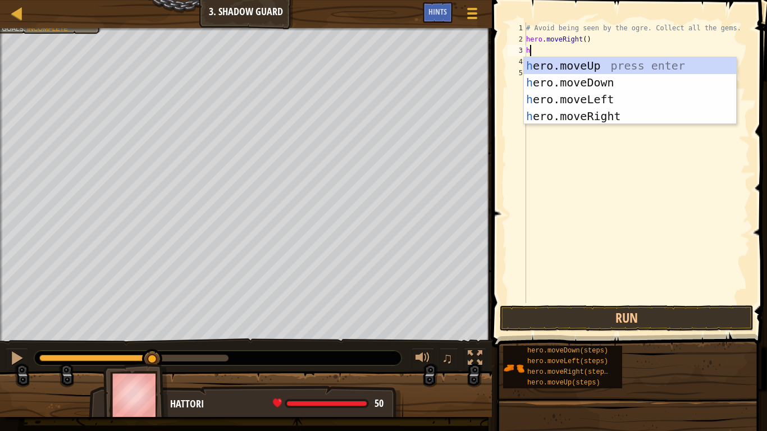
type textarea "he"
click at [579, 110] on div "he ro.moveUp press enter he ro.moveDown press enter he ro.moveLeft press enter …" at bounding box center [630, 107] width 212 height 101
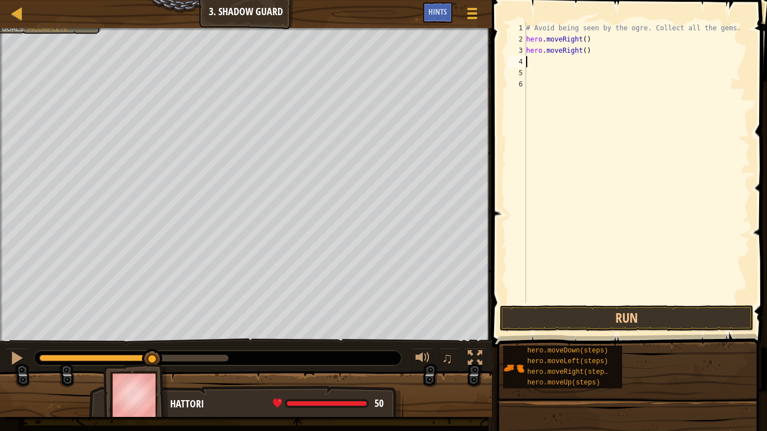
click at [533, 62] on div "# Avoid being seen by the ogre. Collect all the gems. hero . moveRight ( ) hero…" at bounding box center [637, 173] width 226 height 303
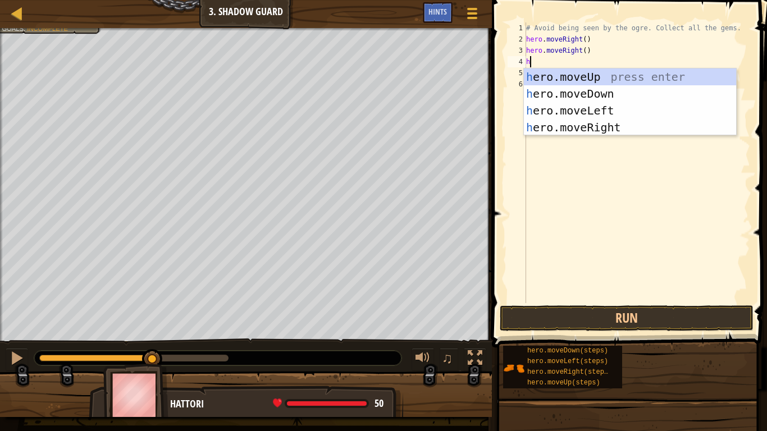
type textarea "he"
click at [608, 118] on div "he ro.moveUp press enter he ro.moveDown press enter he ro.moveLeft press enter …" at bounding box center [630, 118] width 212 height 101
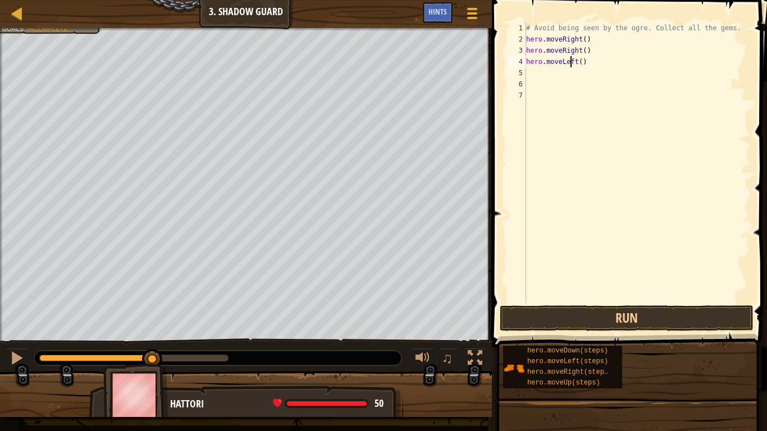
click at [571, 64] on div "# Avoid being seen by the ogre. Collect all the gems. hero . moveRight ( ) hero…" at bounding box center [637, 173] width 226 height 303
click at [574, 63] on div "# Avoid being seen by the ogre. Collect all the gems. hero . moveRight ( ) hero…" at bounding box center [637, 173] width 226 height 303
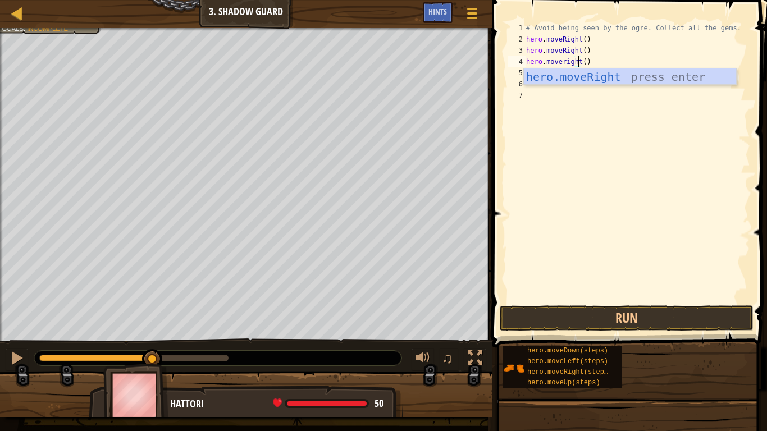
scroll to position [5, 4]
click at [595, 316] on button "Run" at bounding box center [626, 318] width 254 height 26
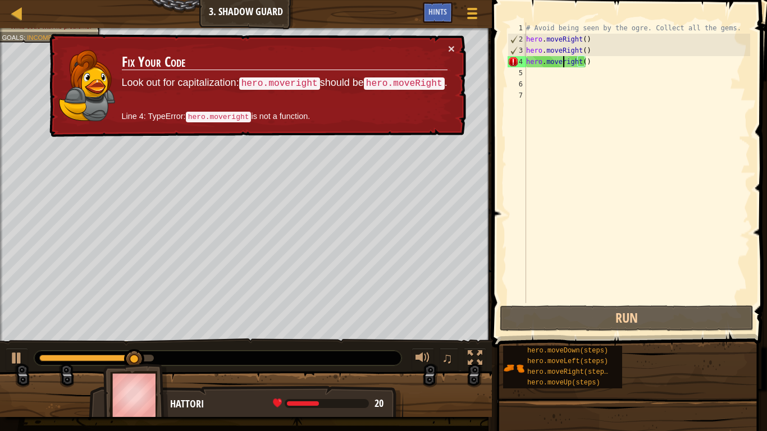
click at [563, 61] on div "# Avoid being seen by the ogre. Collect all the gems. hero . moveRight ( ) hero…" at bounding box center [637, 173] width 226 height 303
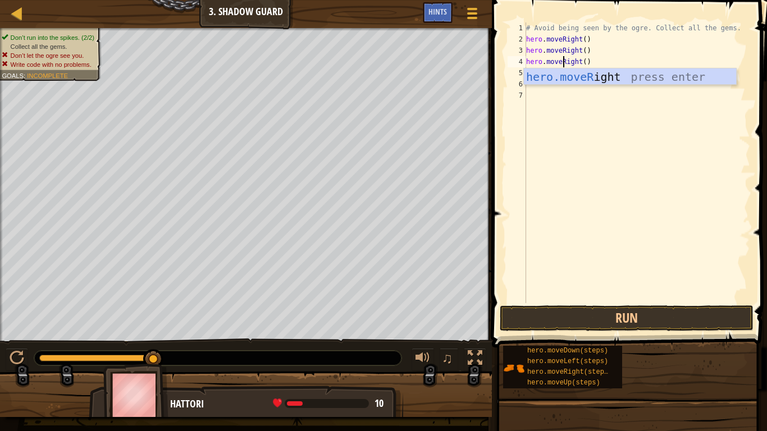
scroll to position [5, 3]
type textarea "hero.moveRight()"
click at [644, 317] on button "Run" at bounding box center [626, 318] width 254 height 26
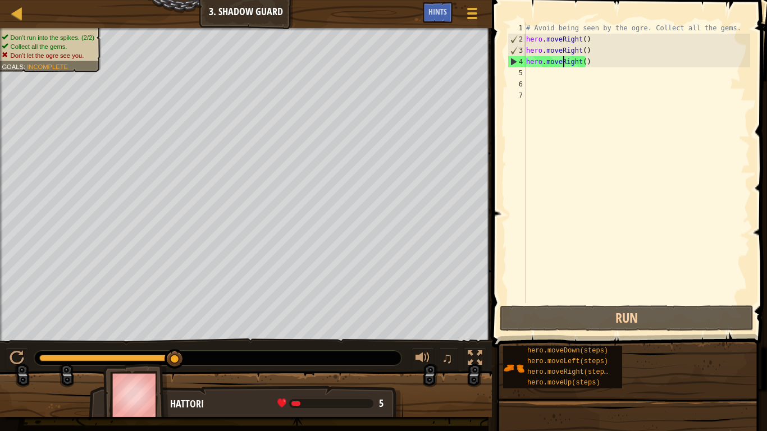
click at [600, 67] on div "# Avoid being seen by the ogre. Collect all the gems. hero . moveRight ( ) hero…" at bounding box center [637, 173] width 226 height 303
click at [586, 58] on div "# Avoid being seen by the ogre. Collect all the gems. hero . moveRight ( ) hero…" at bounding box center [637, 173] width 226 height 303
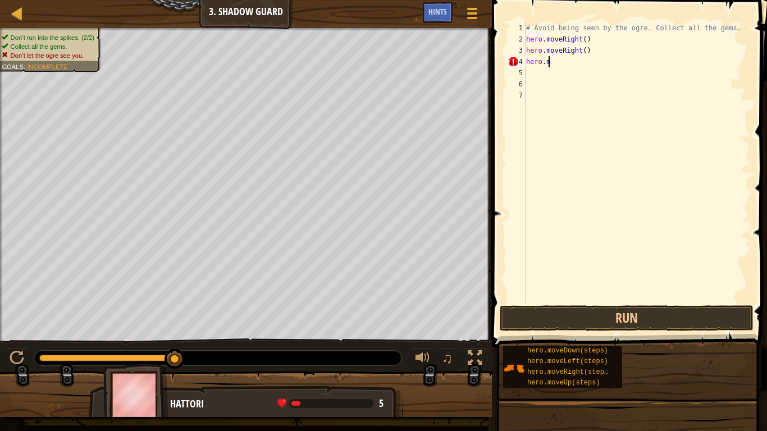
type textarea "h"
type textarea "hero.moveRight("
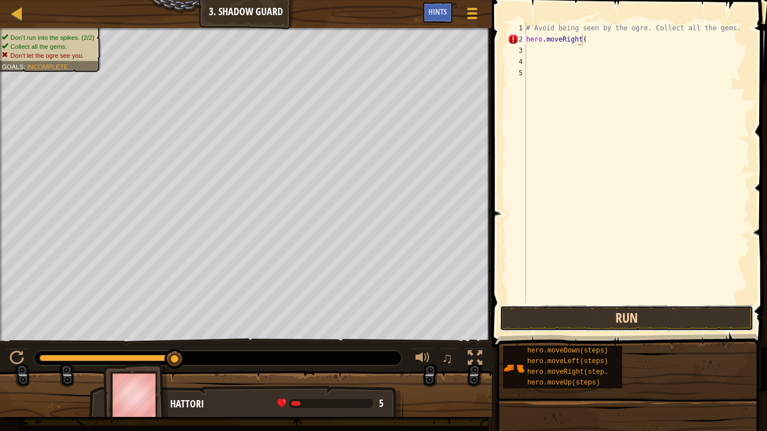
click at [596, 318] on button "Run" at bounding box center [626, 318] width 254 height 26
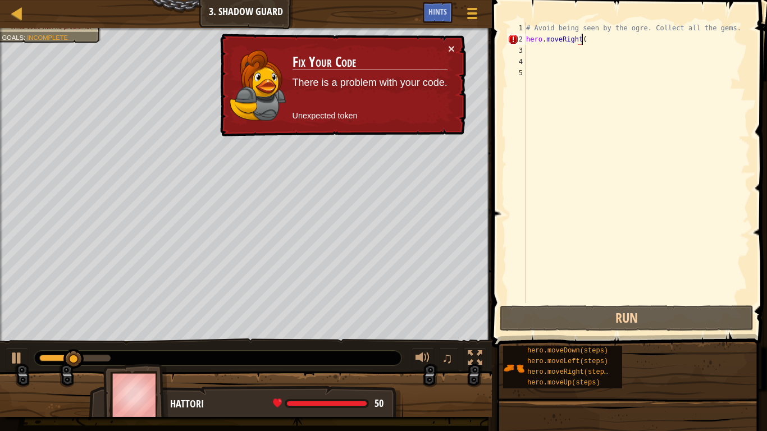
click at [607, 47] on div "# Avoid being seen by the ogre. Collect all the gems. hero . moveRight (" at bounding box center [637, 173] width 226 height 303
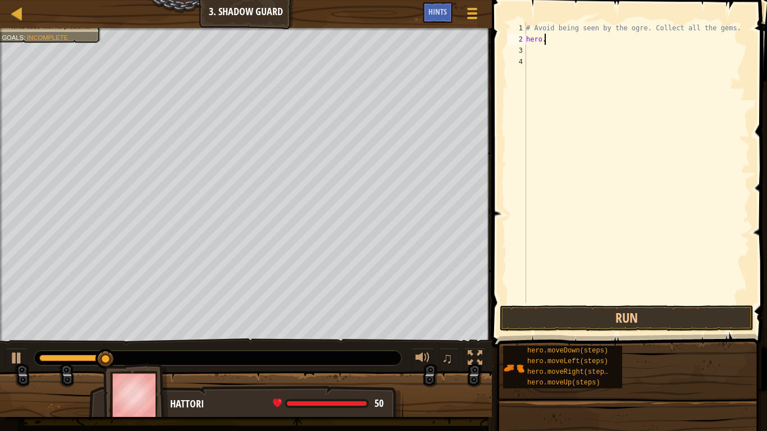
type textarea "h"
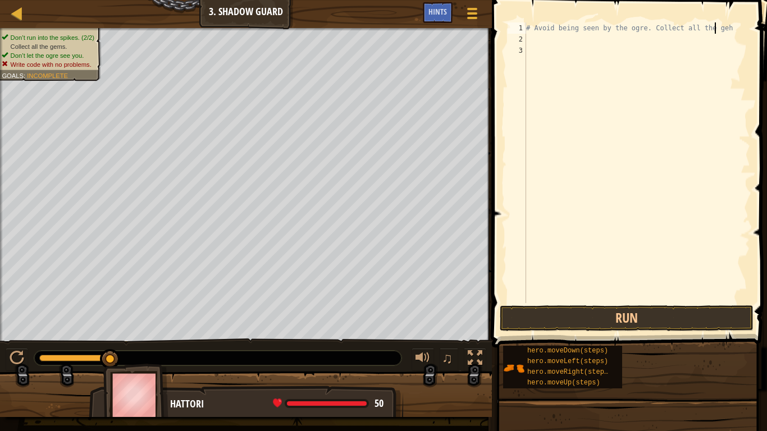
scroll to position [5, 16]
type textarea "# Avoid being seen by the ogre. Collect all the geher"
click at [567, 47] on div "# Avoid being seen by the ogre. Collect all the geher" at bounding box center [637, 173] width 226 height 303
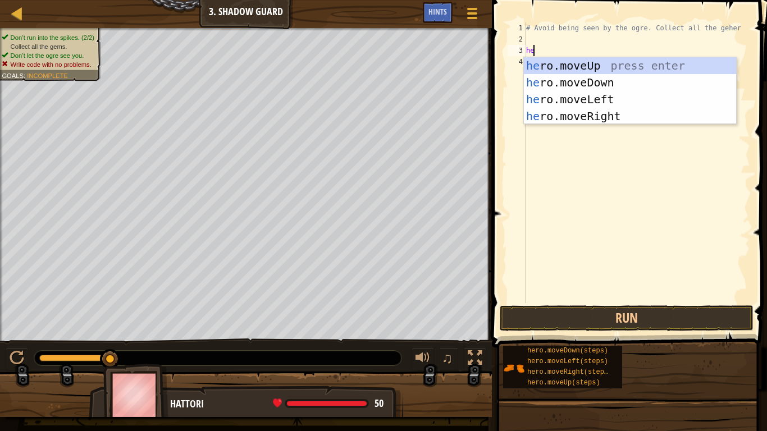
type textarea "h"
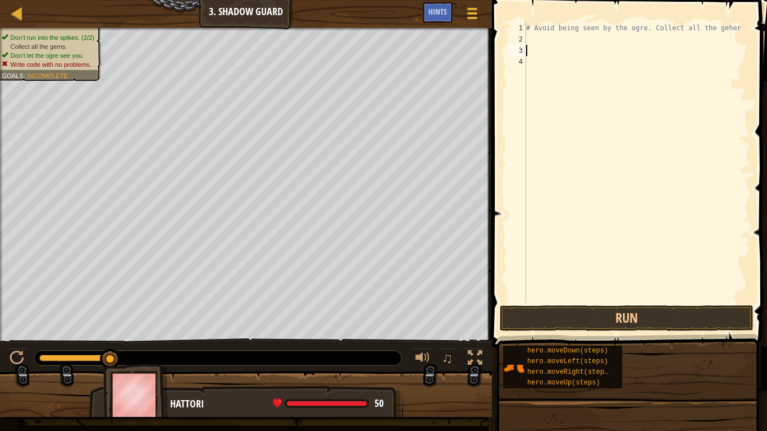
click at [558, 41] on div "# Avoid being seen by the ogre. Collect all the geher" at bounding box center [637, 173] width 226 height 303
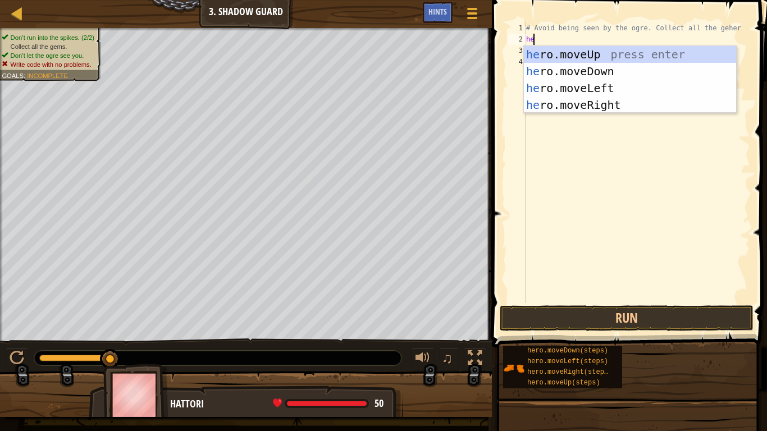
scroll to position [5, 1]
type textarea "hero"
click at [571, 103] on div "hero .moveUp press enter hero .moveDown press enter hero .moveLeft press enter …" at bounding box center [630, 96] width 212 height 101
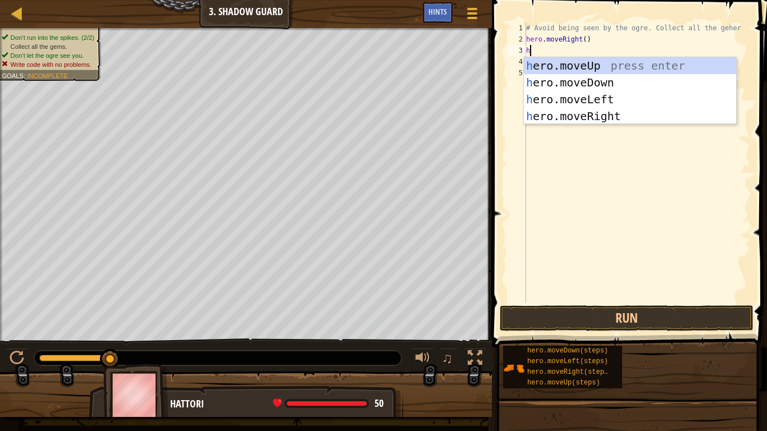
type textarea "he"
click at [581, 62] on div "he ro.moveUp press enter he ro.moveDown press enter he ro.moveLeft press enter …" at bounding box center [630, 107] width 212 height 101
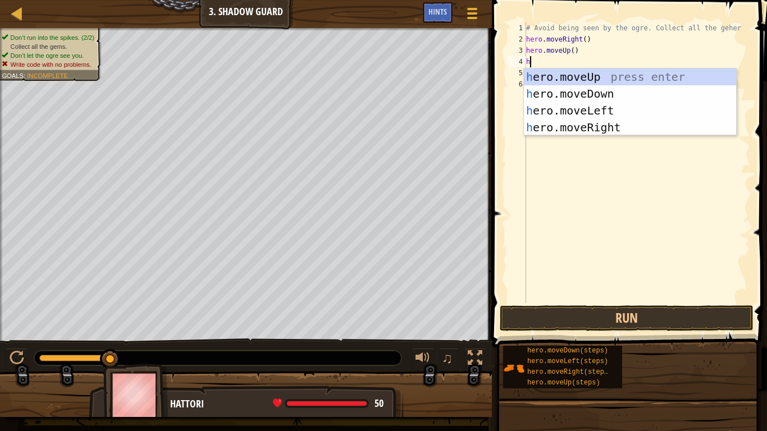
type textarea "he"
click at [586, 130] on div "he ro.moveUp press enter he ro.moveDown press enter he ro.moveLeft press enter …" at bounding box center [630, 118] width 212 height 101
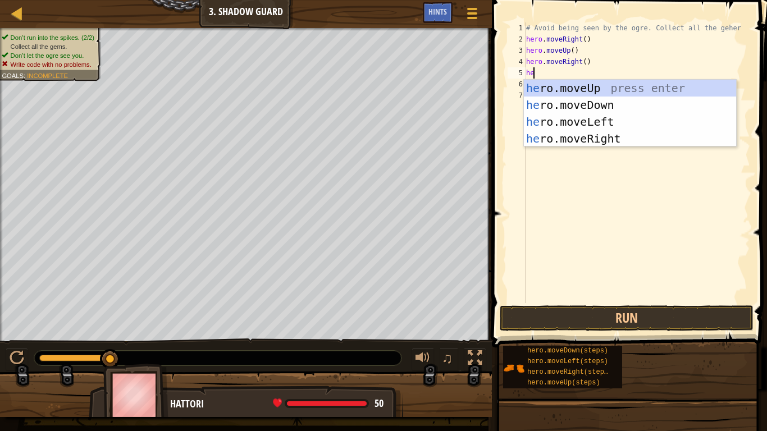
type textarea "her"
click at [569, 109] on div "her o.moveUp press enter her o.moveDown press enter her o.moveLeft press enter …" at bounding box center [630, 130] width 212 height 101
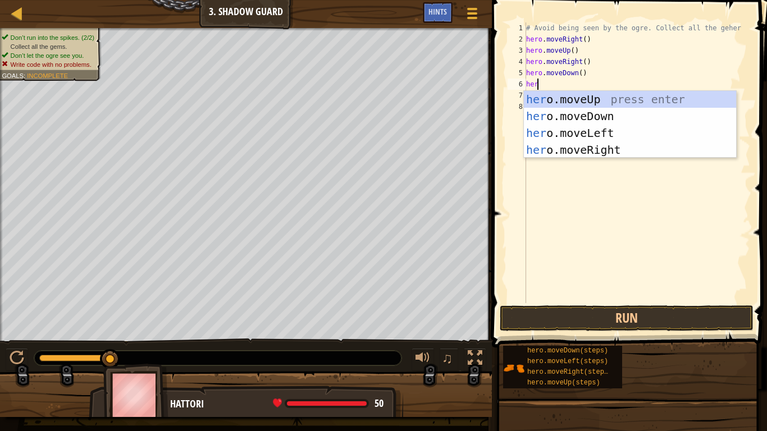
type textarea "hero"
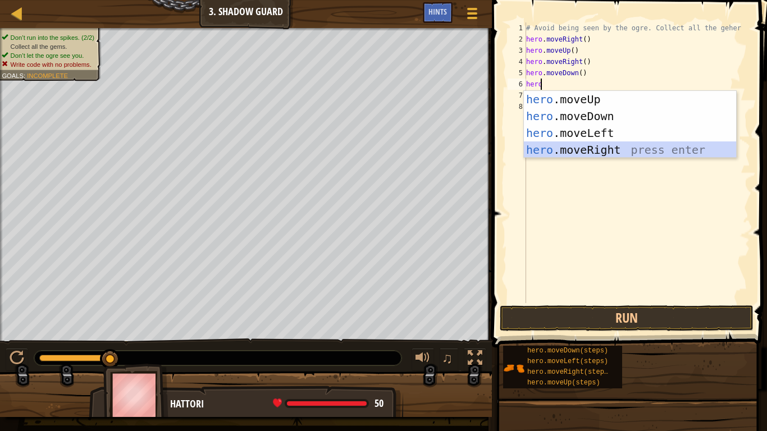
click at [573, 146] on div "hero .moveUp press enter hero .moveDown press enter hero .moveLeft press enter …" at bounding box center [630, 141] width 212 height 101
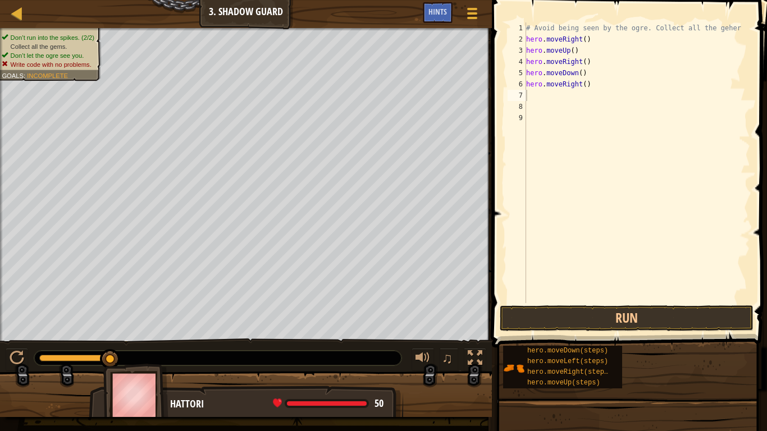
click at [563, 332] on span at bounding box center [630, 157] width 284 height 380
click at [558, 323] on button "Run" at bounding box center [626, 318] width 254 height 26
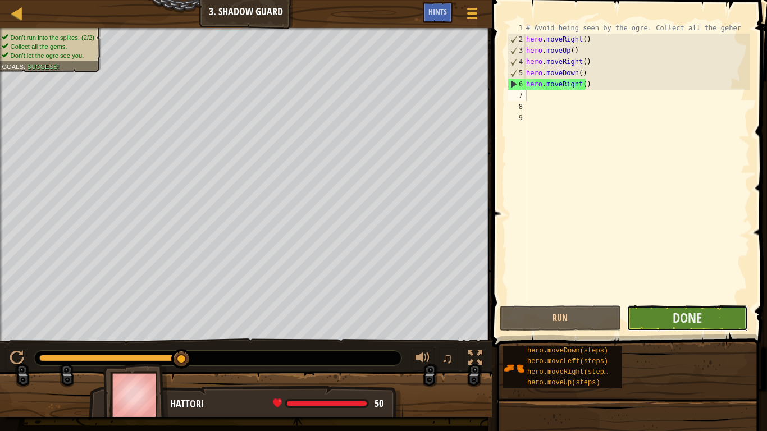
click at [639, 318] on button "Done" at bounding box center [686, 318] width 121 height 26
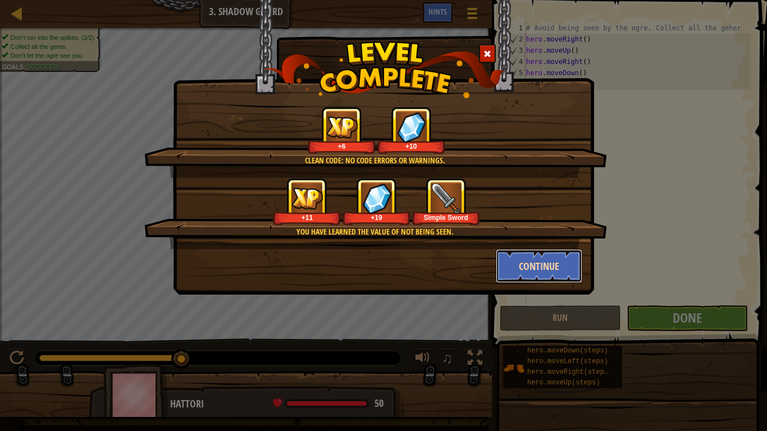
click at [563, 265] on button "Continue" at bounding box center [539, 266] width 87 height 34
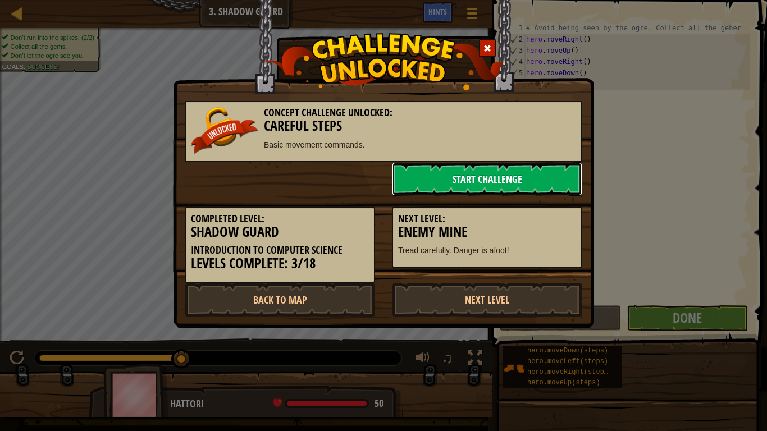
click at [511, 175] on link "Start Challenge" at bounding box center [487, 179] width 190 height 34
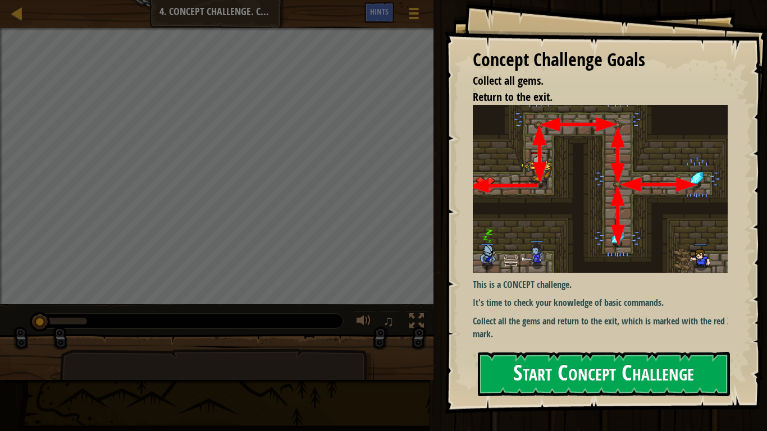
click at [553, 360] on button "Start Concept Challenge" at bounding box center [604, 374] width 252 height 44
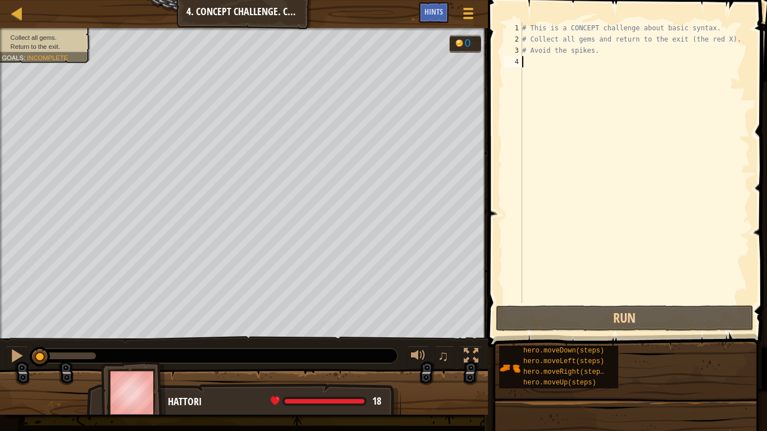
click at [562, 68] on div "# This is a CONCEPT challenge about basic syntax. # Collect all gems and return…" at bounding box center [635, 173] width 230 height 303
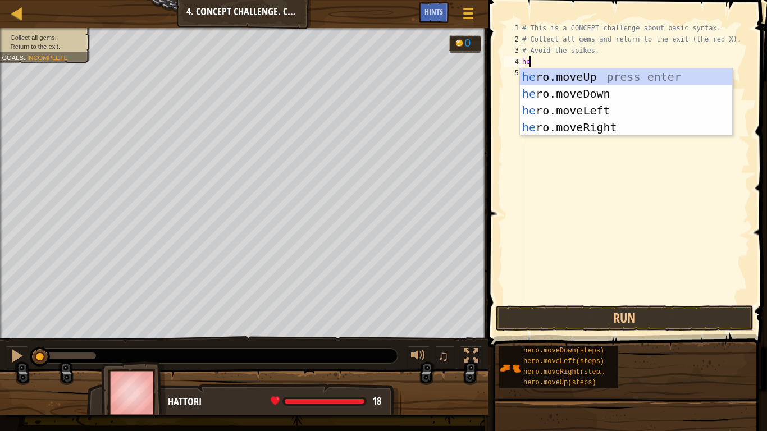
type textarea "her"
click at [589, 77] on div "her o.moveUp press enter her o.moveDown press enter her o.moveLeft press enter …" at bounding box center [626, 118] width 212 height 101
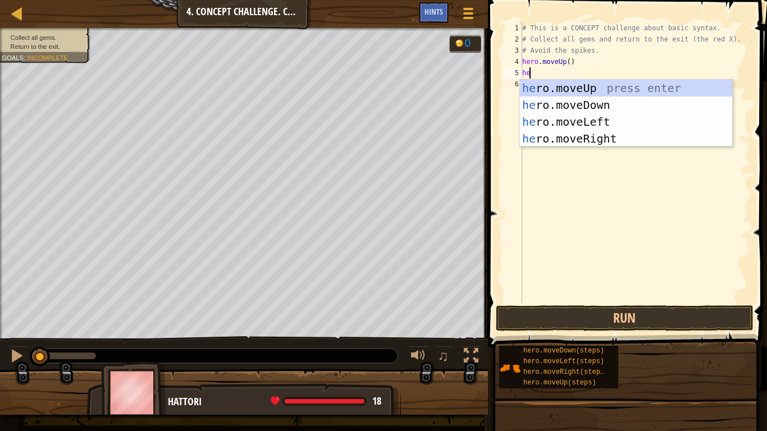
type textarea "her"
click at [588, 144] on div "her o.moveUp press enter her o.moveDown press enter her o.moveLeft press enter …" at bounding box center [626, 130] width 212 height 101
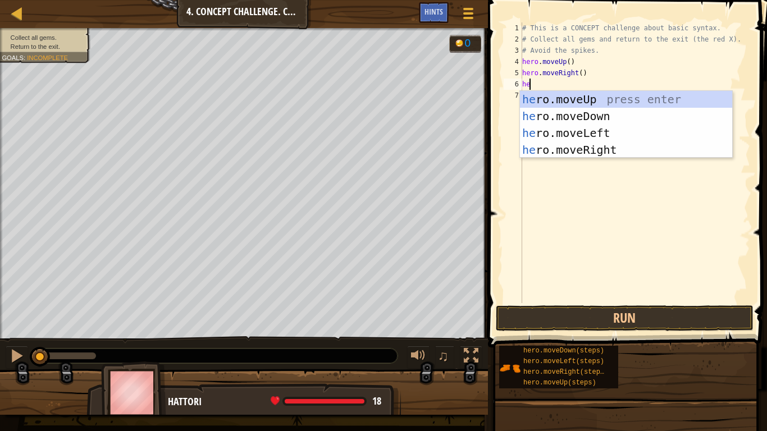
type textarea "her"
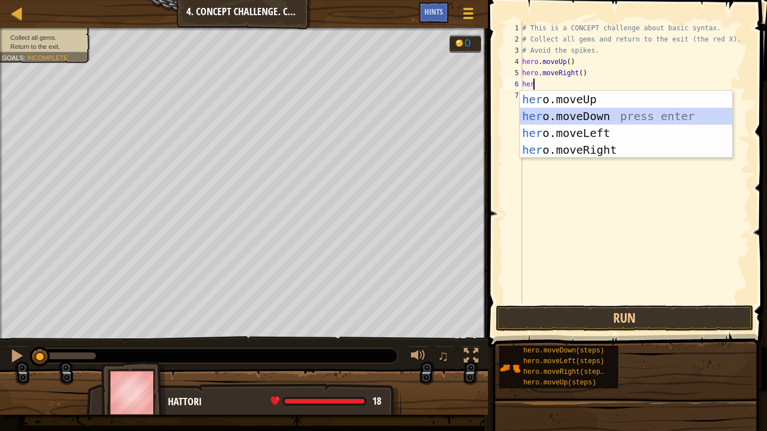
click at [565, 117] on div "her o.moveUp press enter her o.moveDown press enter her o.moveLeft press enter …" at bounding box center [626, 141] width 212 height 101
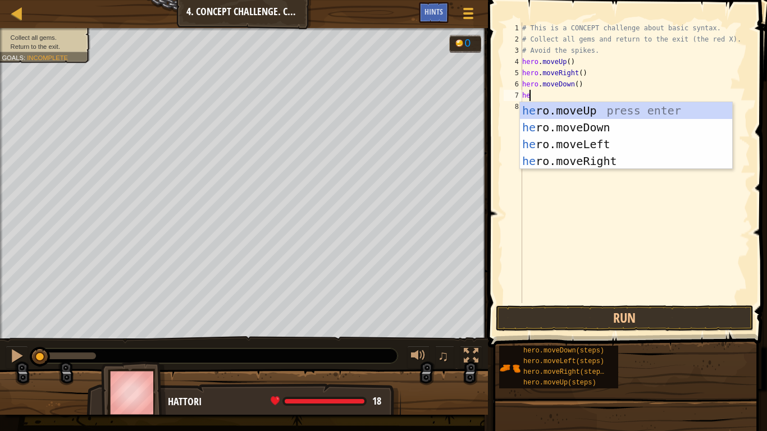
type textarea "her"
click at [565, 125] on div "her o.moveUp press enter her o.moveDown press enter her o.moveLeft press enter …" at bounding box center [626, 152] width 212 height 101
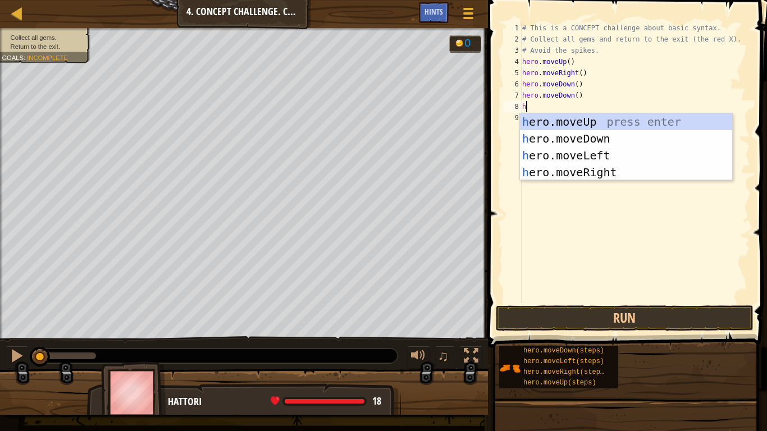
type textarea "he"
click at [562, 121] on div "he ro.moveUp press enter he ro.moveDown press enter he ro.moveLeft press enter …" at bounding box center [626, 163] width 212 height 101
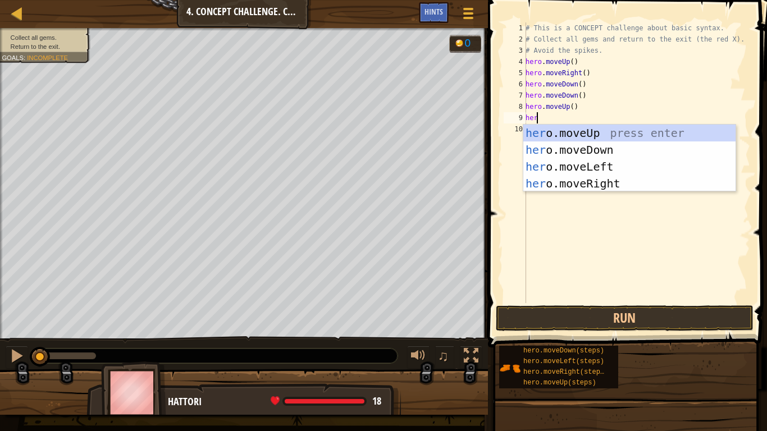
type textarea "hero"
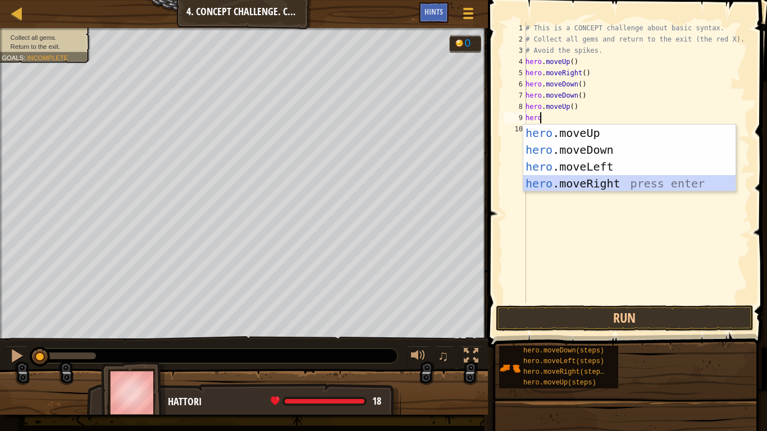
click at [616, 175] on div "hero .moveUp press enter hero .moveDown press enter hero .moveLeft press enter …" at bounding box center [629, 175] width 212 height 101
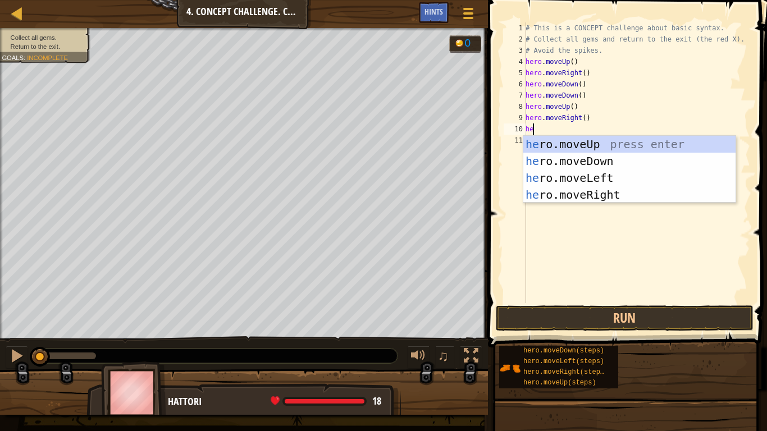
type textarea "her"
click at [578, 173] on div "her o.moveUp press enter her o.moveDown press enter her o.moveLeft press enter …" at bounding box center [629, 186] width 212 height 101
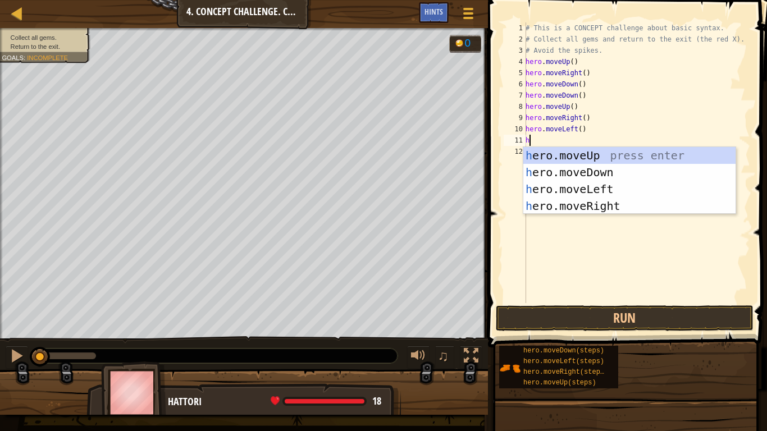
type textarea "he"
click at [576, 155] on div "he ro.moveUp press enter he ro.moveDown press enter he ro.moveLeft press enter …" at bounding box center [629, 197] width 212 height 101
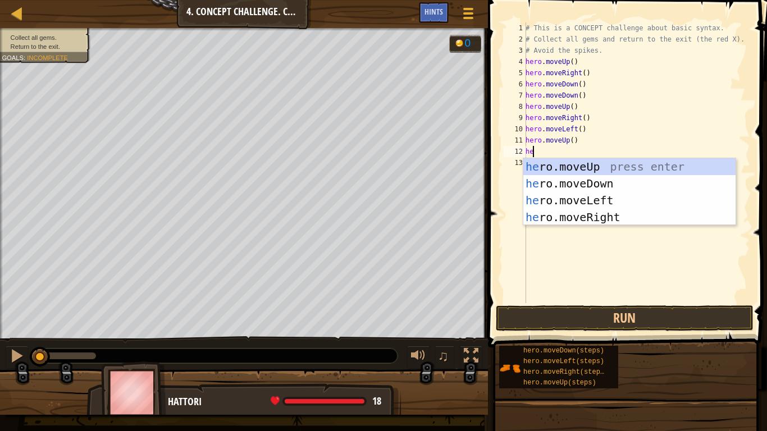
type textarea "her"
click at [602, 193] on div "her o.moveUp press enter her o.moveDown press enter her o.moveLeft press enter …" at bounding box center [629, 208] width 212 height 101
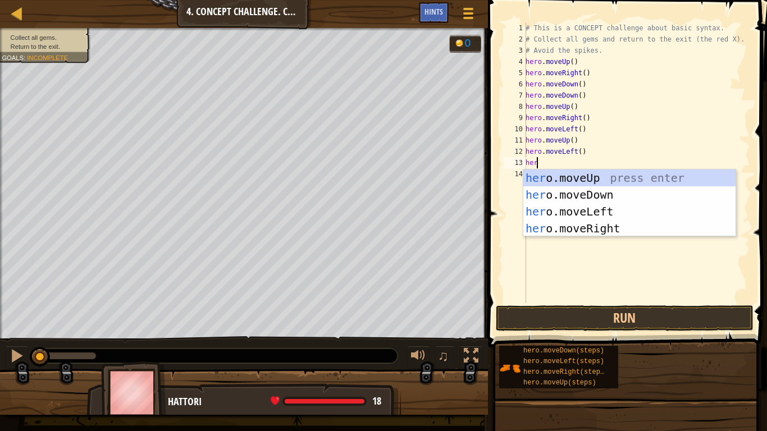
type textarea "hero"
click at [591, 194] on div "hero .moveUp press enter hero .moveDown press enter hero .moveLeft press enter …" at bounding box center [629, 219] width 212 height 101
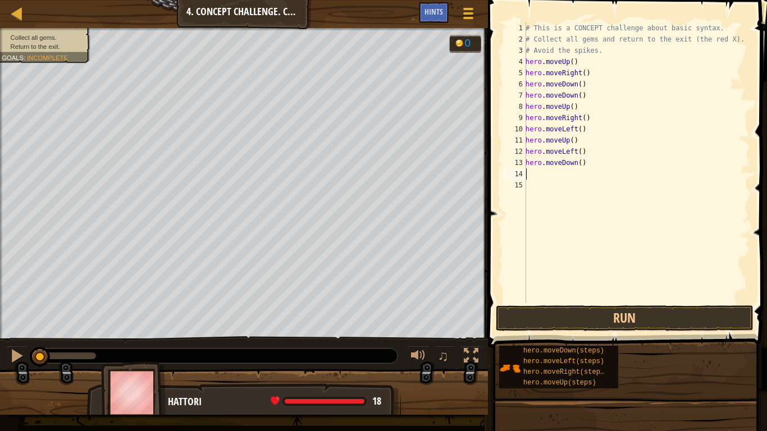
scroll to position [5, 0]
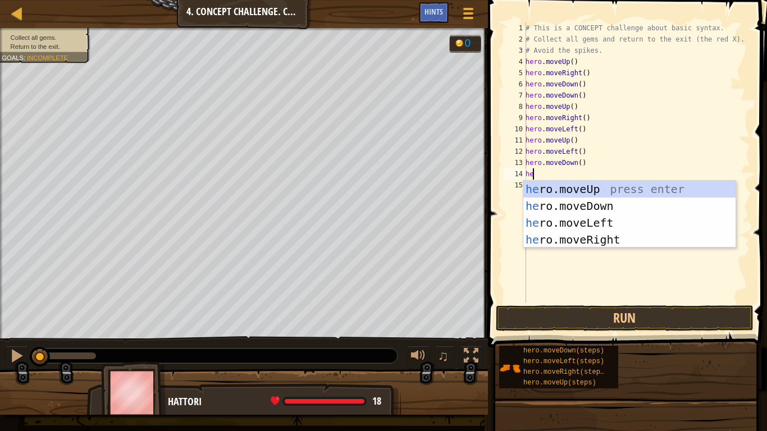
type textarea "her"
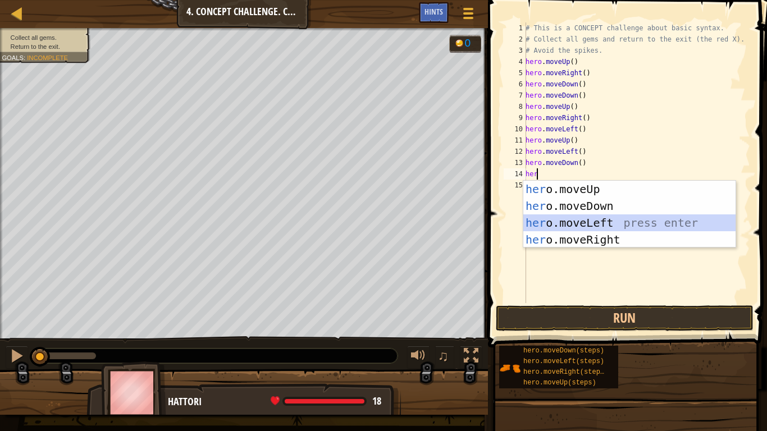
click at [583, 221] on div "her o.moveUp press enter her o.moveDown press enter her o.moveLeft press enter …" at bounding box center [629, 231] width 212 height 101
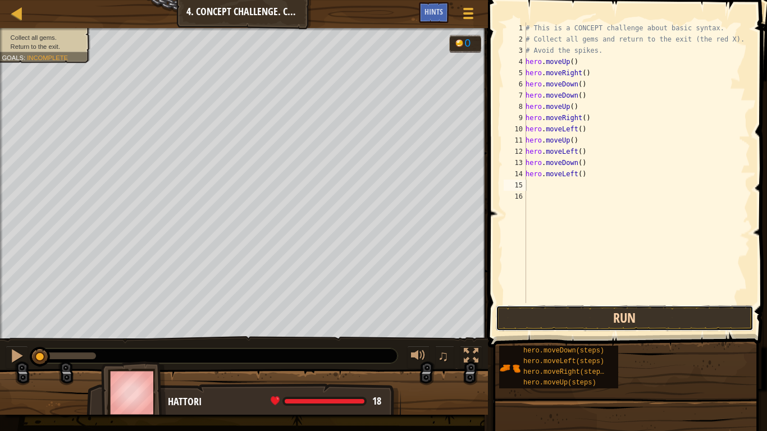
click at [589, 314] on button "Run" at bounding box center [625, 318] width 258 height 26
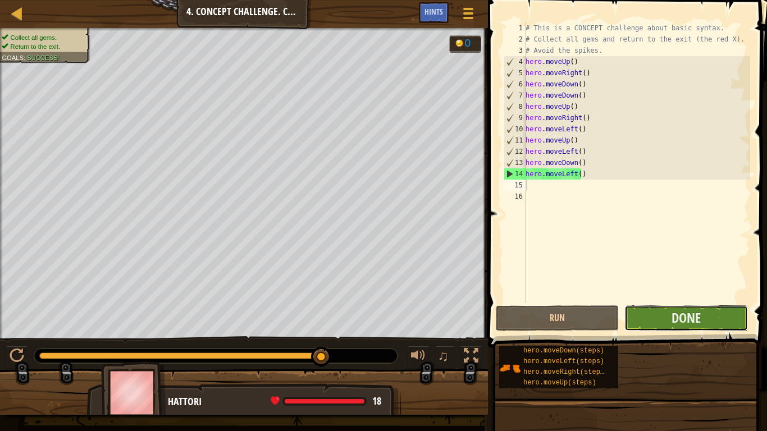
click at [668, 314] on button "Done" at bounding box center [685, 318] width 123 height 26
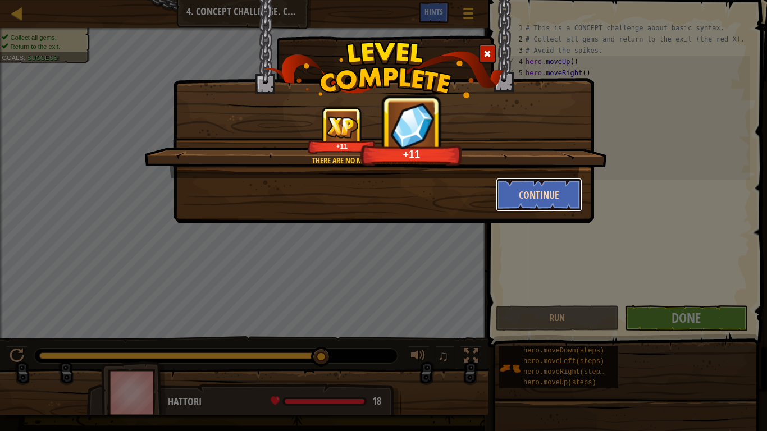
click at [549, 192] on button "Continue" at bounding box center [539, 195] width 87 height 34
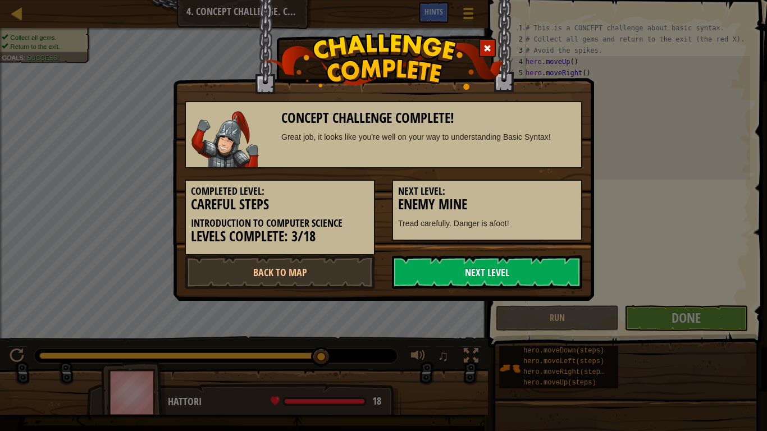
click at [464, 278] on link "Next Level" at bounding box center [487, 272] width 190 height 34
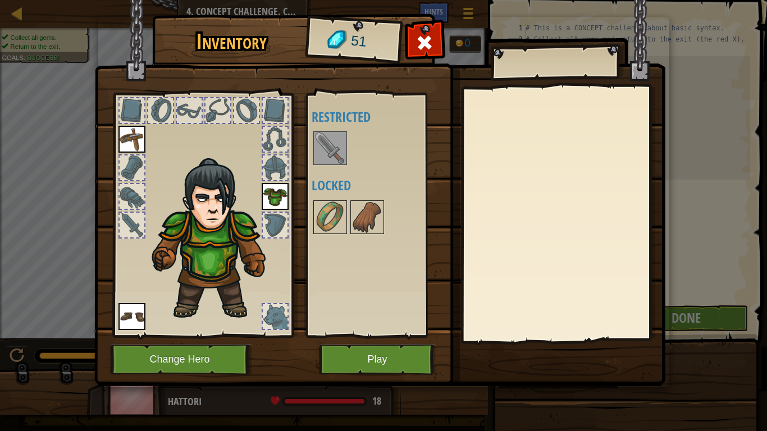
click at [329, 156] on img at bounding box center [329, 147] width 31 height 31
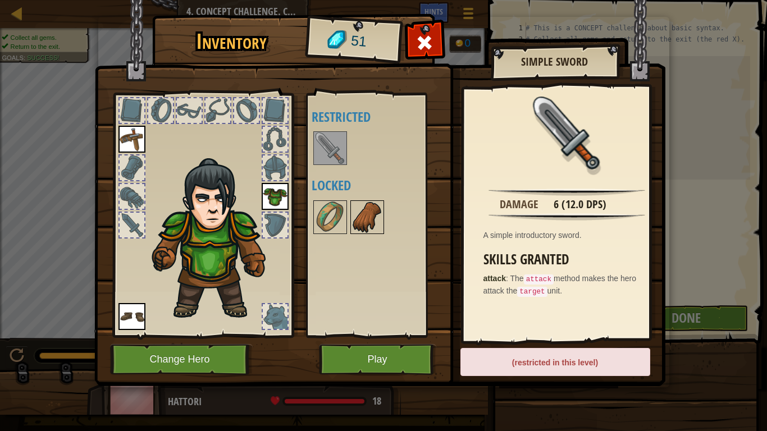
click at [359, 209] on img at bounding box center [366, 216] width 31 height 31
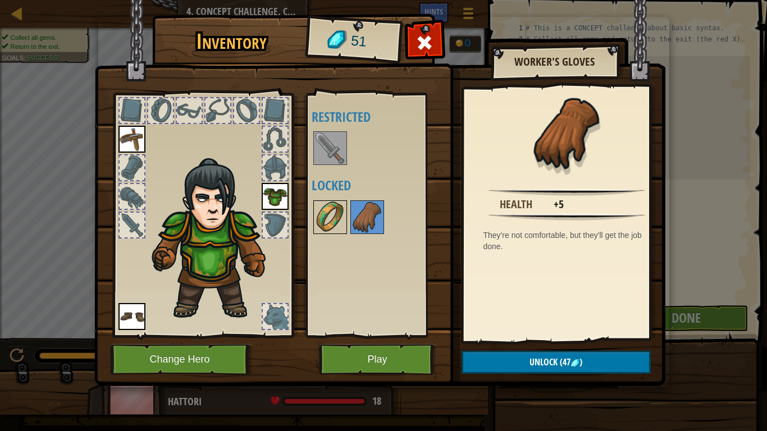
click at [337, 219] on img at bounding box center [329, 216] width 31 height 31
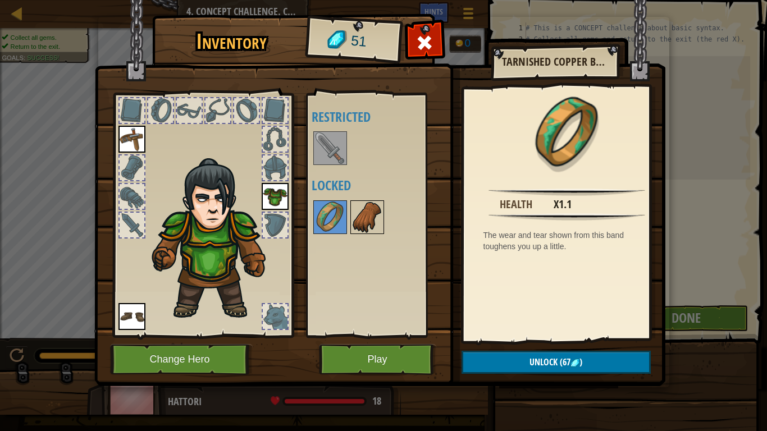
click at [361, 224] on img at bounding box center [366, 216] width 31 height 31
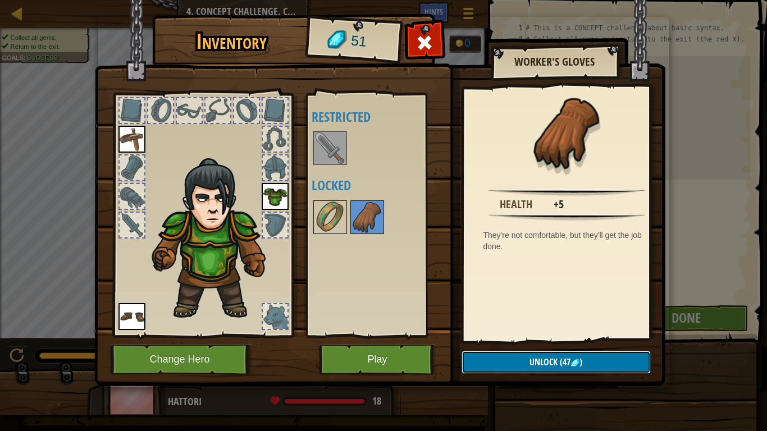
click at [537, 360] on span "Unlock" at bounding box center [543, 362] width 28 height 12
click at [512, 360] on button "Confirm" at bounding box center [555, 362] width 189 height 23
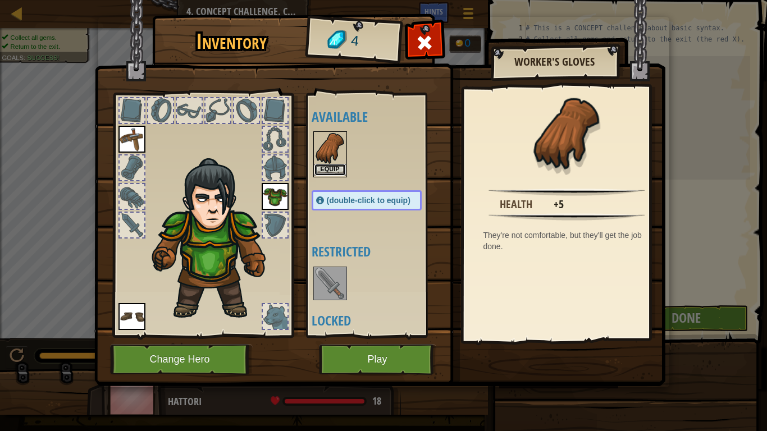
click at [331, 165] on button "Equip" at bounding box center [329, 170] width 31 height 12
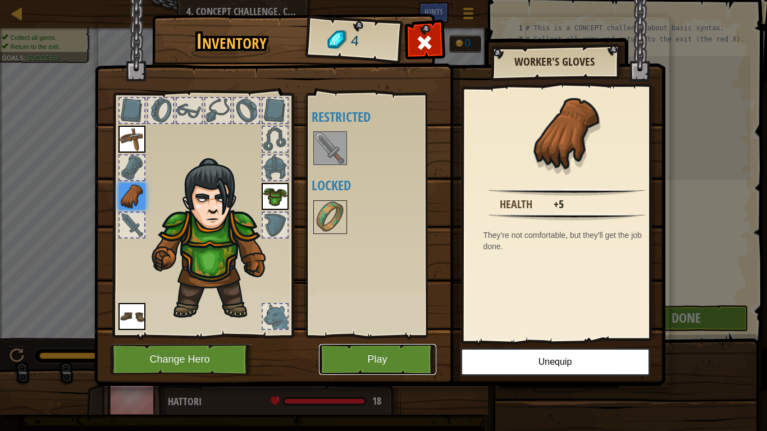
click at [406, 360] on button "Play" at bounding box center [377, 359] width 117 height 31
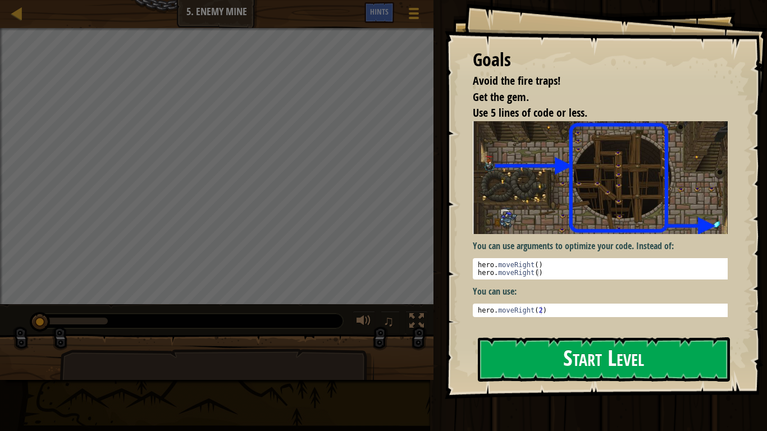
click at [602, 204] on img at bounding box center [604, 177] width 263 height 113
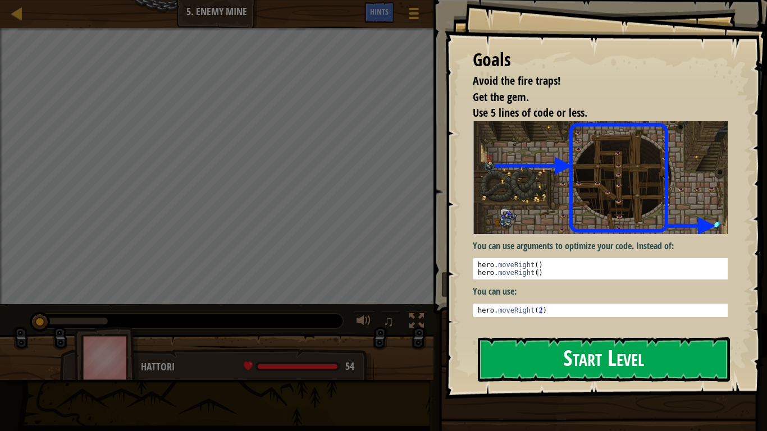
click at [678, 360] on button "Start Level" at bounding box center [604, 359] width 252 height 44
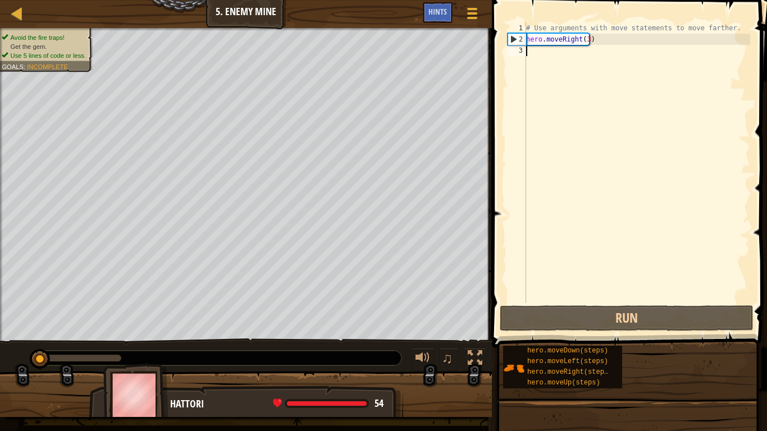
click at [573, 236] on div "Map Introduction to Computer Science 5. Enemy Mine Game Menu Done Hints 1 ההההה…" at bounding box center [383, 215] width 767 height 431
click at [545, 48] on div "# Use arguments with move statements to move farther. hero . moveRight ( 3 )" at bounding box center [637, 173] width 226 height 303
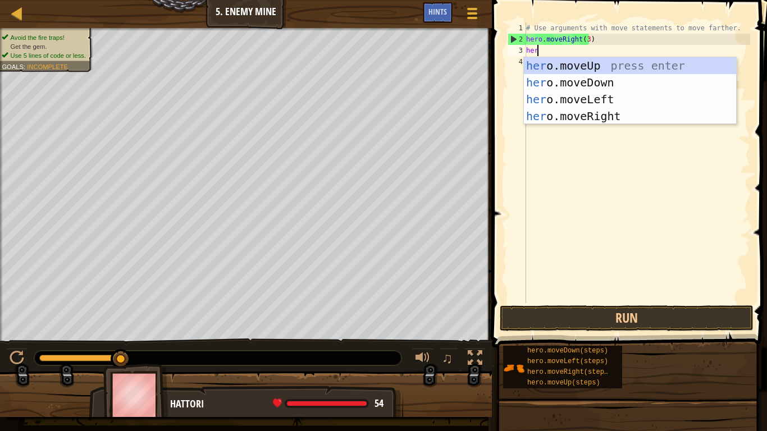
scroll to position [5, 1]
type textarea "hero"
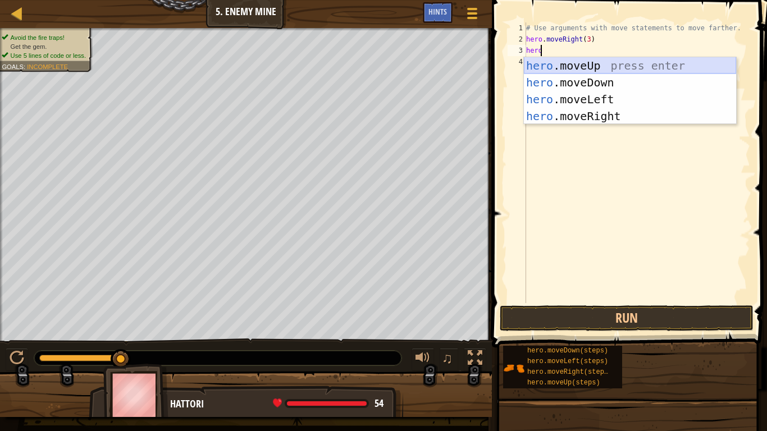
click at [572, 70] on div "hero .moveUp press enter hero .moveDown press enter hero .moveLeft press enter …" at bounding box center [630, 107] width 212 height 101
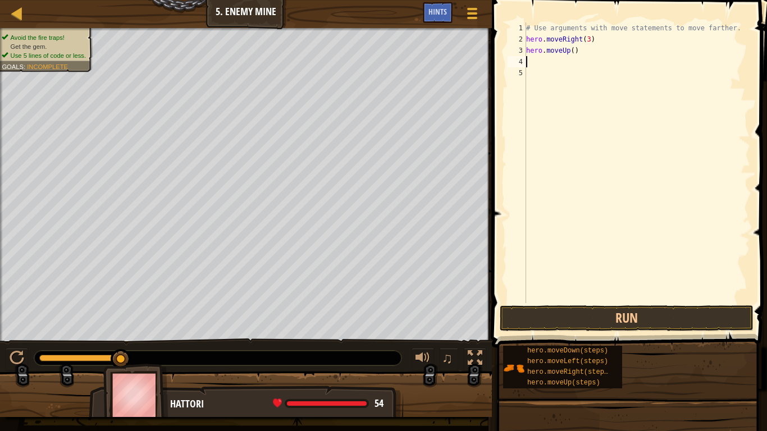
scroll to position [5, 0]
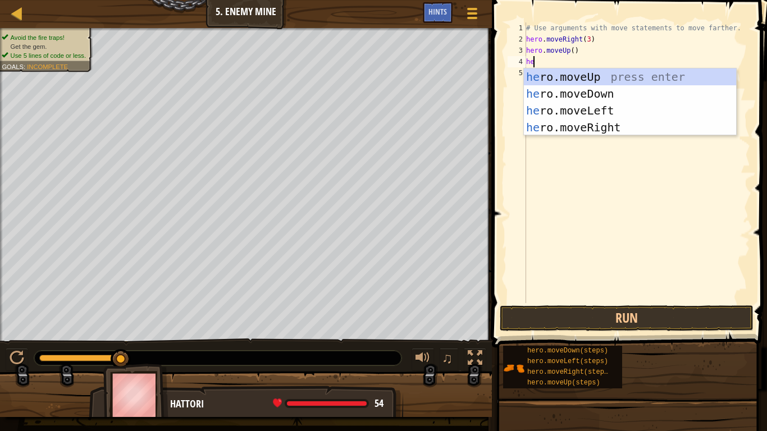
type textarea "her"
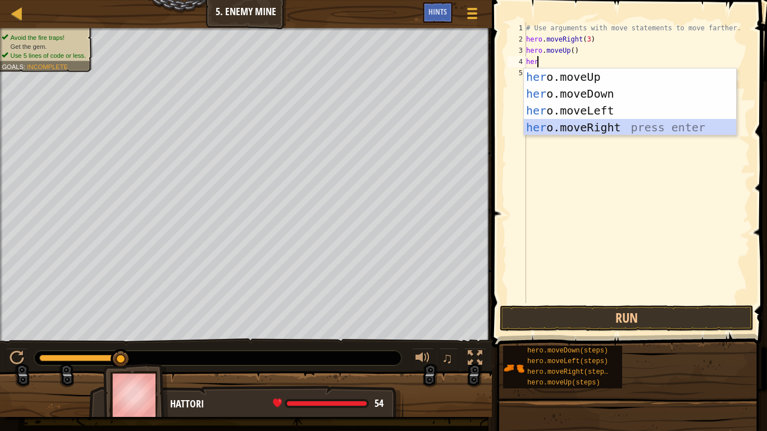
click at [587, 121] on div "her o.moveUp press enter her o.moveDown press enter her o.moveLeft press enter …" at bounding box center [630, 118] width 212 height 101
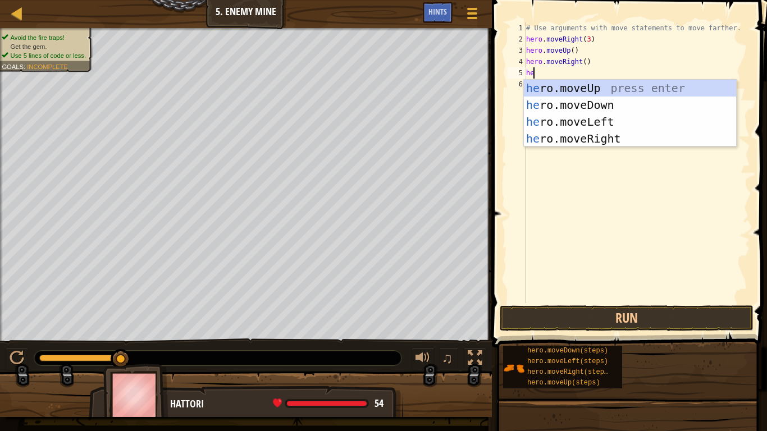
scroll to position [5, 0]
type textarea "h"
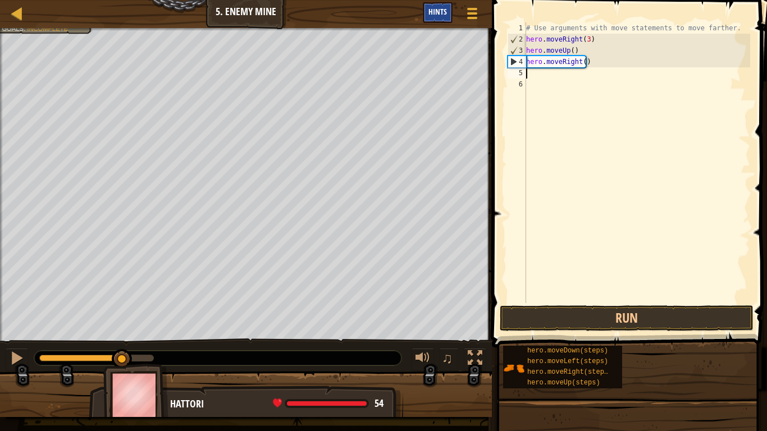
click at [442, 10] on span "Hints" at bounding box center [437, 11] width 19 height 11
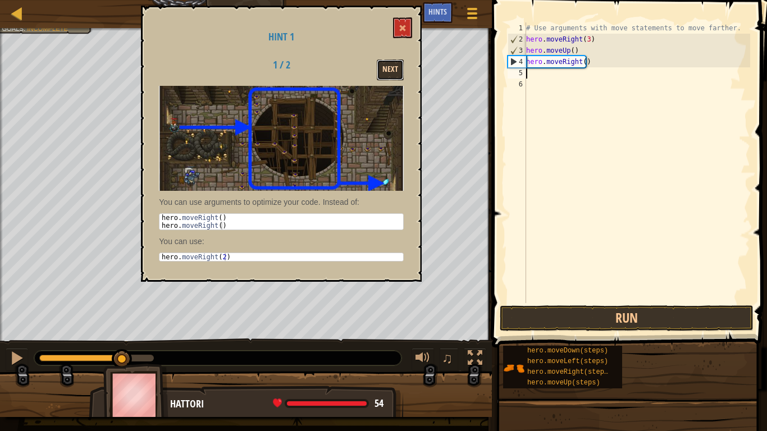
click at [386, 68] on button "Next" at bounding box center [390, 69] width 27 height 21
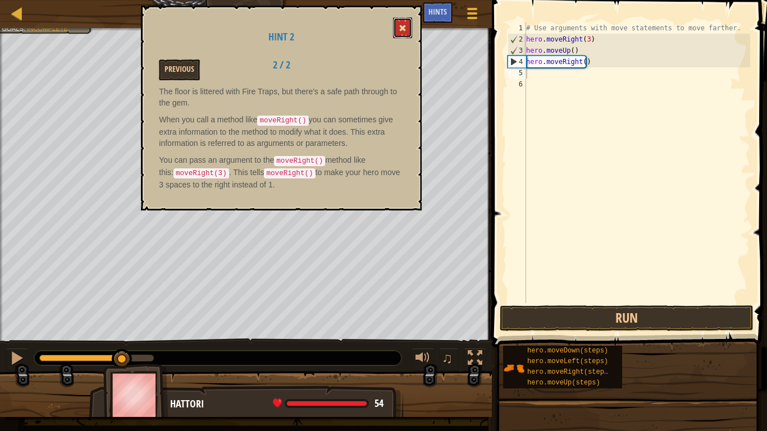
click at [409, 33] on button at bounding box center [402, 27] width 19 height 21
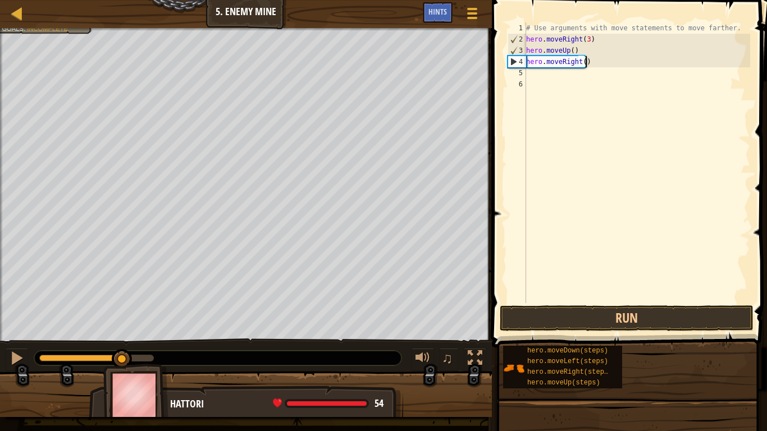
click at [588, 57] on div "# Use arguments with move statements to move farther. hero . moveRight ( 3 ) he…" at bounding box center [637, 173] width 226 height 303
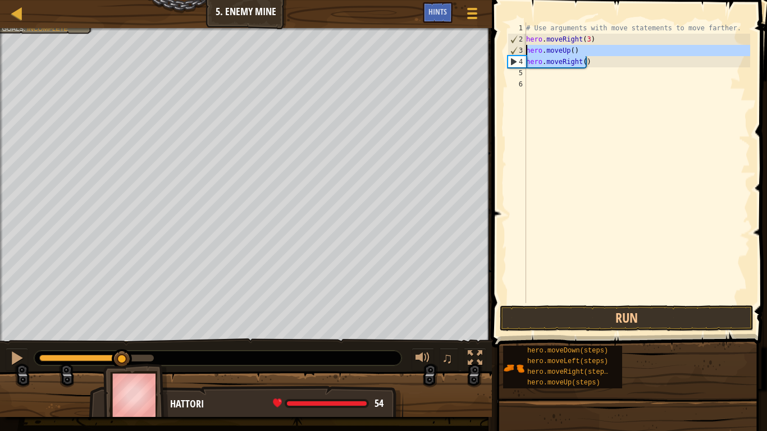
drag, startPoint x: 595, startPoint y: 59, endPoint x: 526, endPoint y: 51, distance: 70.1
click at [526, 51] on div "# Use arguments with move statements to move farther. hero . moveRight ( 3 ) he…" at bounding box center [637, 173] width 226 height 303
type textarea "hero.moveUp() hero.moveRight()"
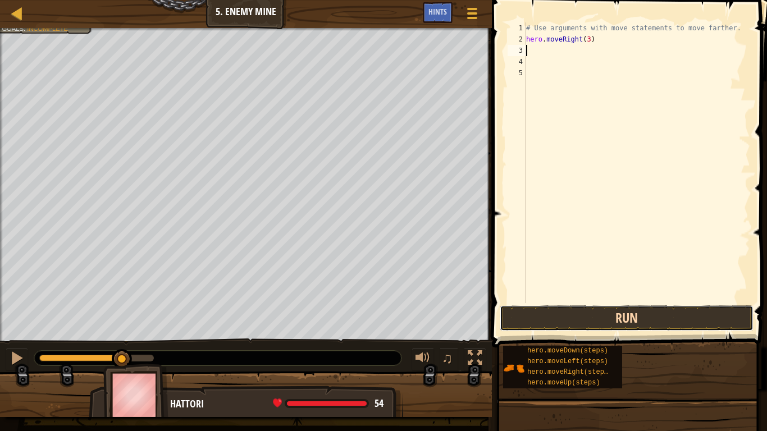
click at [531, 317] on button "Run" at bounding box center [626, 318] width 254 height 26
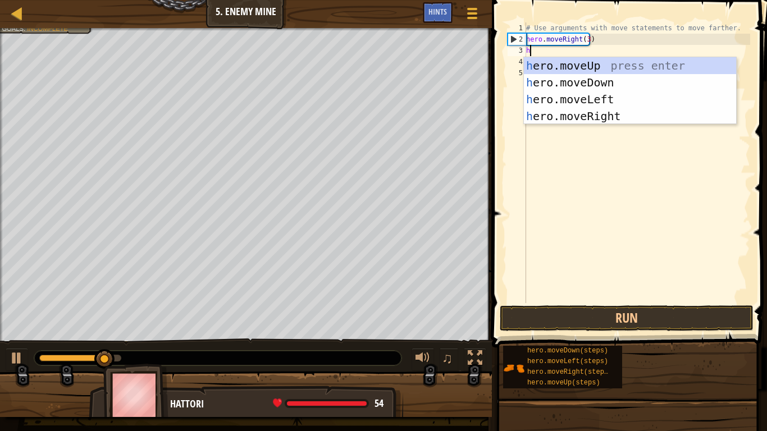
type textarea "he"
click at [540, 62] on div "he ro.moveUp press enter he ro.moveDown press enter he ro.moveLeft press enter …" at bounding box center [630, 107] width 212 height 101
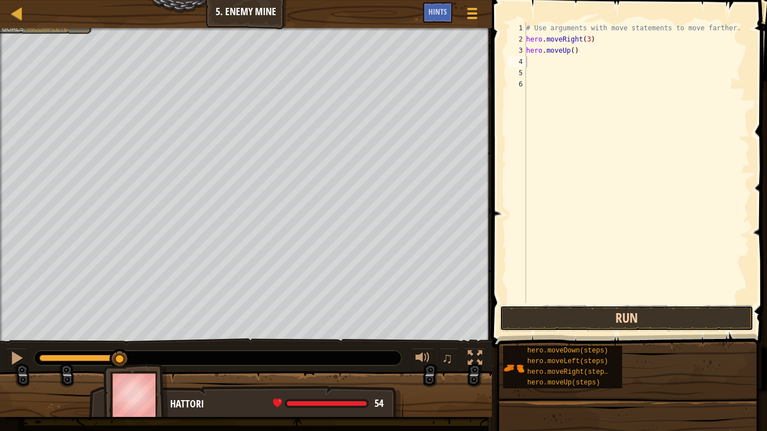
click at [538, 311] on button "Run" at bounding box center [626, 318] width 254 height 26
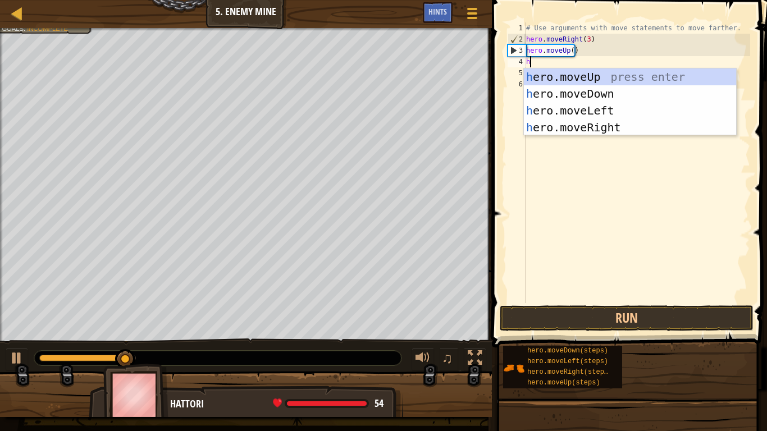
type textarea "he"
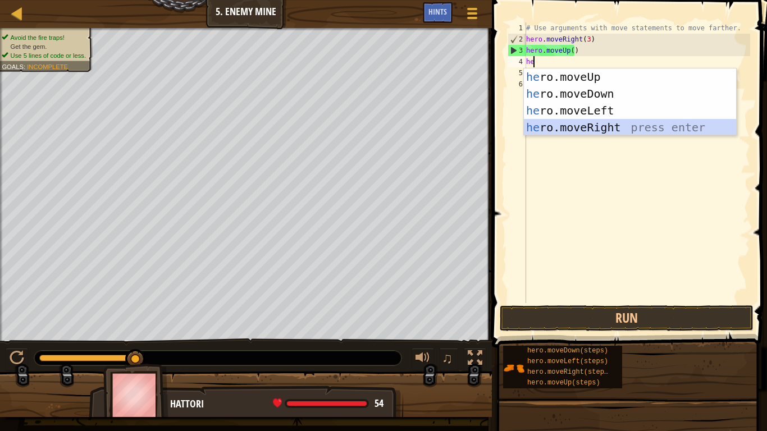
click at [584, 124] on div "he ro.moveUp press enter he ro.moveDown press enter he ro.moveLeft press enter …" at bounding box center [630, 118] width 212 height 101
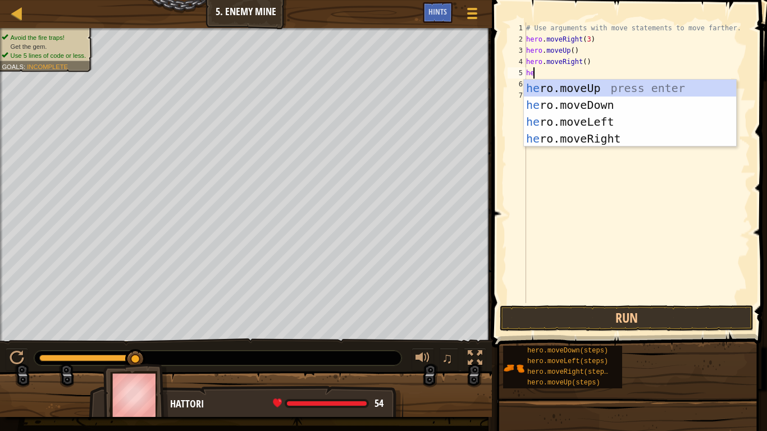
type textarea "her"
click at [605, 107] on div "her o.moveUp press enter her o.moveDown press enter her o.moveLeft press enter …" at bounding box center [630, 130] width 212 height 101
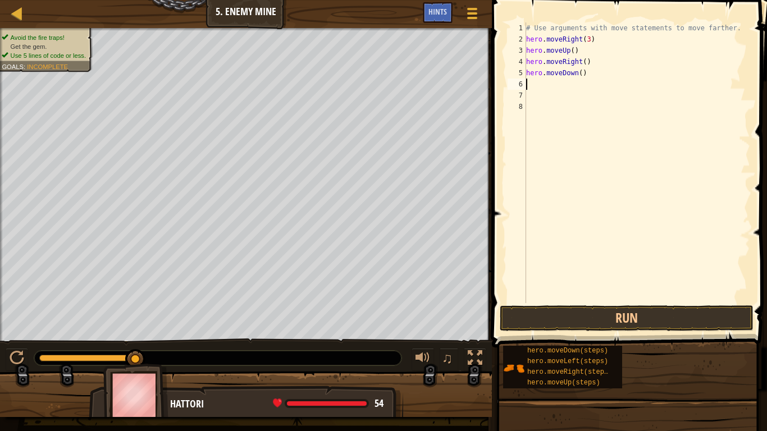
scroll to position [5, 0]
click at [577, 77] on div "# Use arguments with move statements to move farther. hero . moveRight ( 3 ) he…" at bounding box center [637, 173] width 226 height 303
type textarea "hero.moveDown(3)"
click at [554, 84] on div "# Use arguments with move statements to move farther. hero . moveRight ( 3 ) he…" at bounding box center [637, 173] width 226 height 303
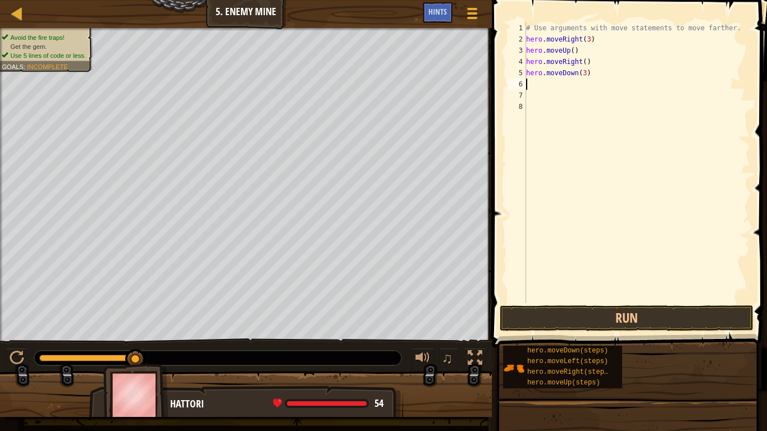
scroll to position [5, 0]
click at [560, 306] on button "Run" at bounding box center [626, 318] width 254 height 26
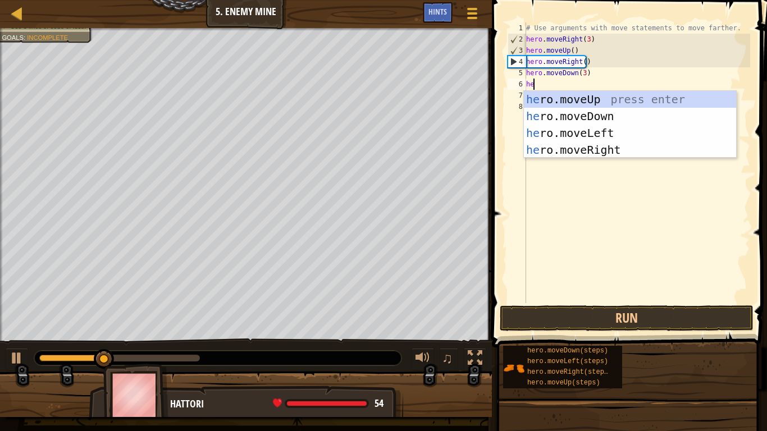
type textarea "her"
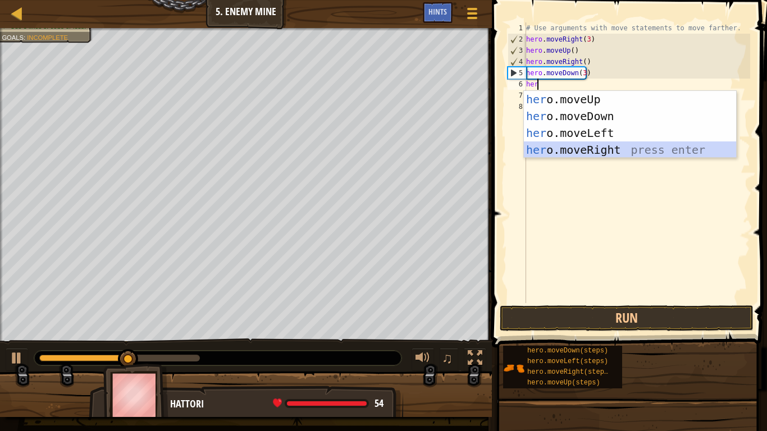
click at [602, 150] on div "her o.moveUp press enter her o.moveDown press enter her o.moveLeft press enter …" at bounding box center [630, 141] width 212 height 101
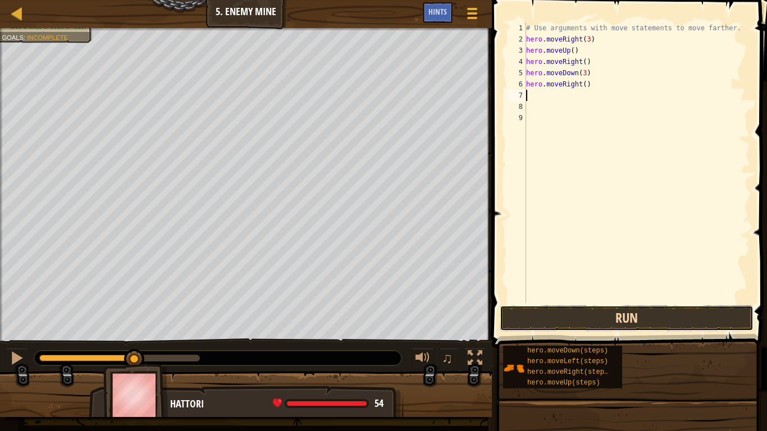
click at [602, 311] on button "Run" at bounding box center [626, 318] width 254 height 26
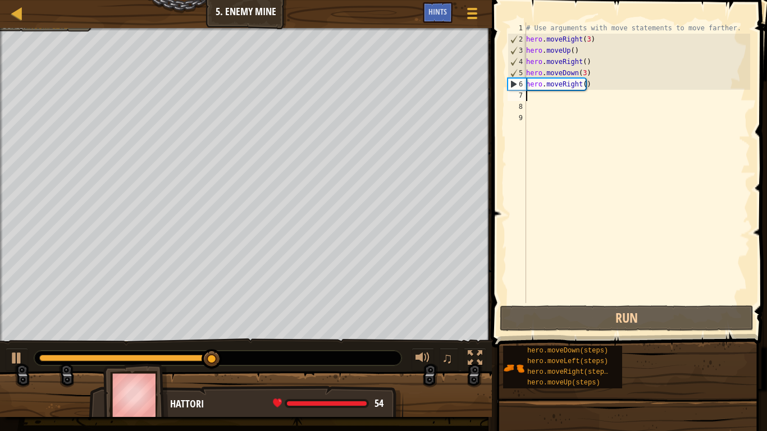
click at [581, 90] on div "# Use arguments with move statements to move farther. hero . moveRight ( 3 ) he…" at bounding box center [637, 173] width 226 height 303
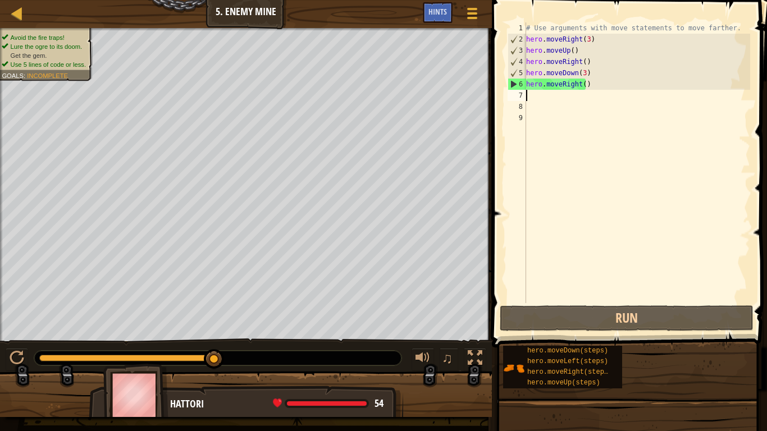
click at [580, 85] on div "# Use arguments with move statements to move farther. hero . moveRight ( 3 ) he…" at bounding box center [637, 173] width 226 height 303
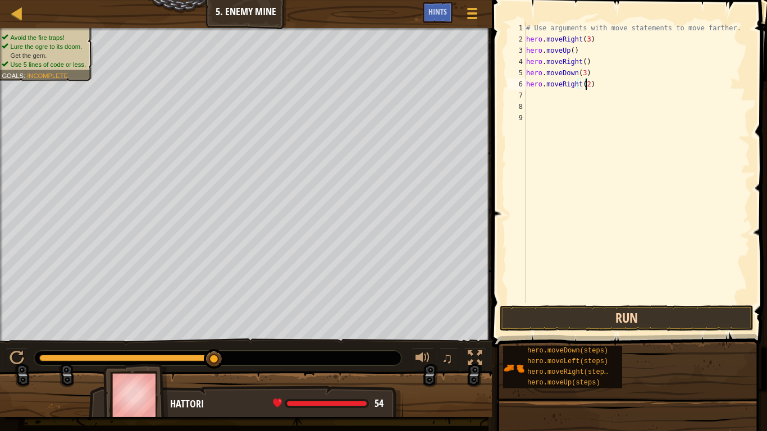
type textarea "hero.moveRight(2)"
click at [573, 313] on button "Run" at bounding box center [626, 318] width 254 height 26
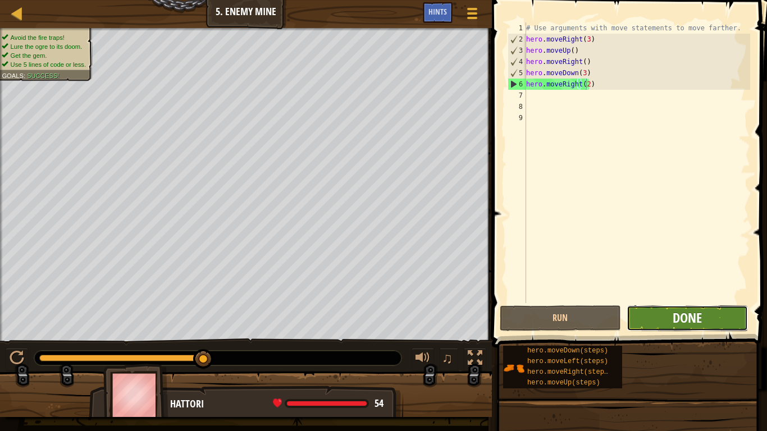
click at [675, 322] on span "Done" at bounding box center [686, 318] width 29 height 18
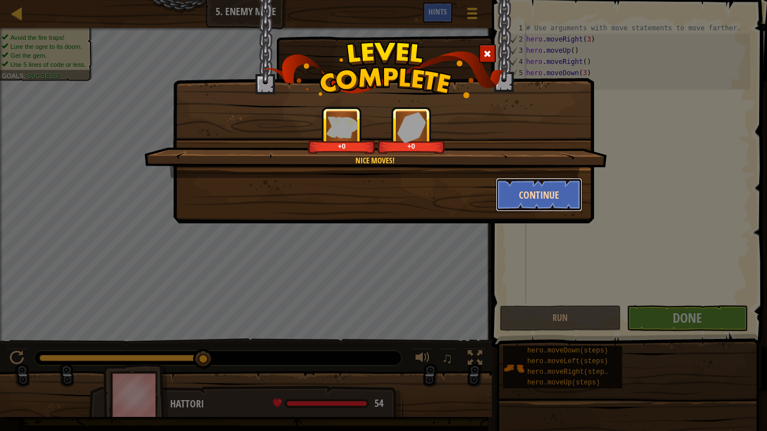
click at [510, 199] on button "Continue" at bounding box center [539, 195] width 87 height 34
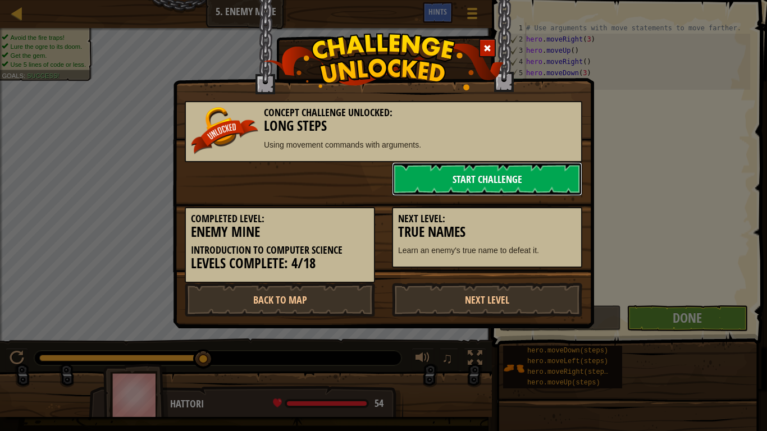
click at [505, 191] on link "Start Challenge" at bounding box center [487, 179] width 190 height 34
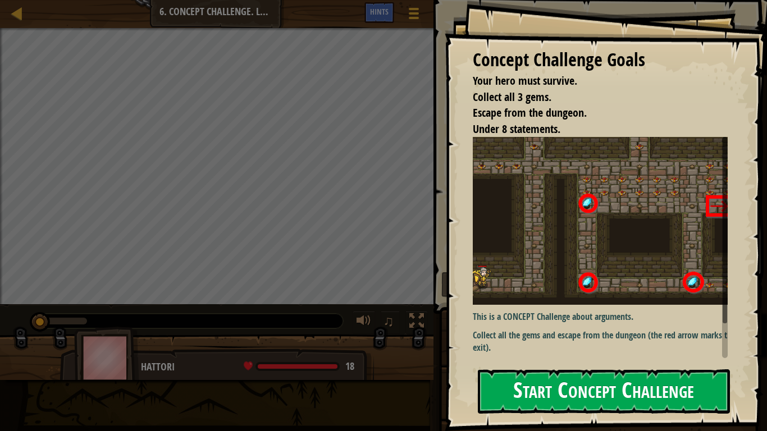
click at [532, 360] on button "Start Concept Challenge" at bounding box center [604, 391] width 252 height 44
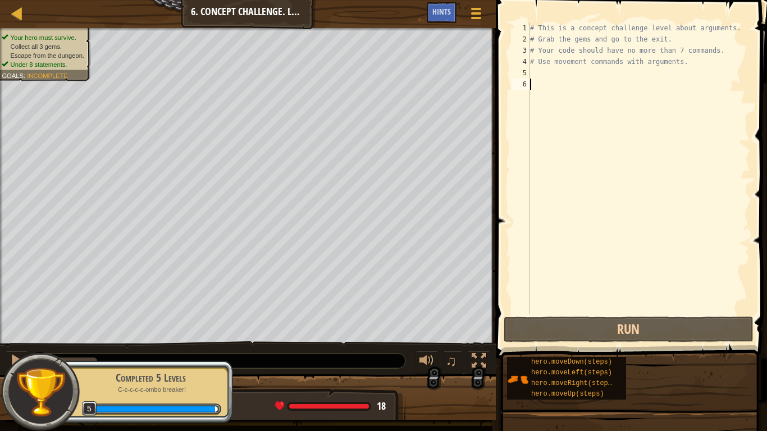
click at [537, 77] on div "# This is a concept challenge level about arguments. # Grab the gems and go to …" at bounding box center [639, 179] width 222 height 314
type textarea "m"
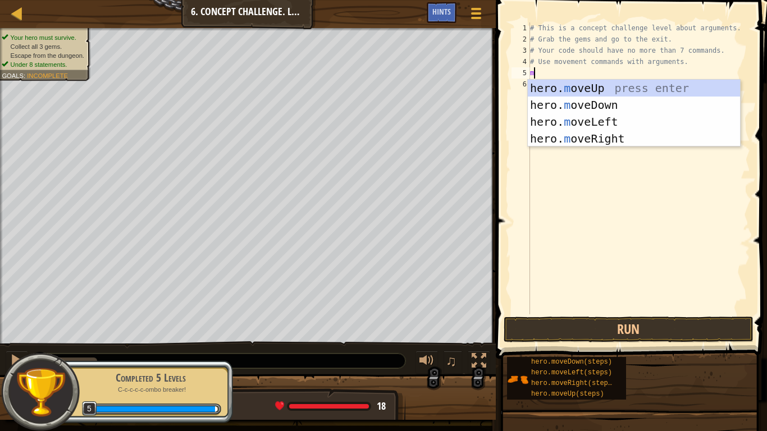
scroll to position [5, 0]
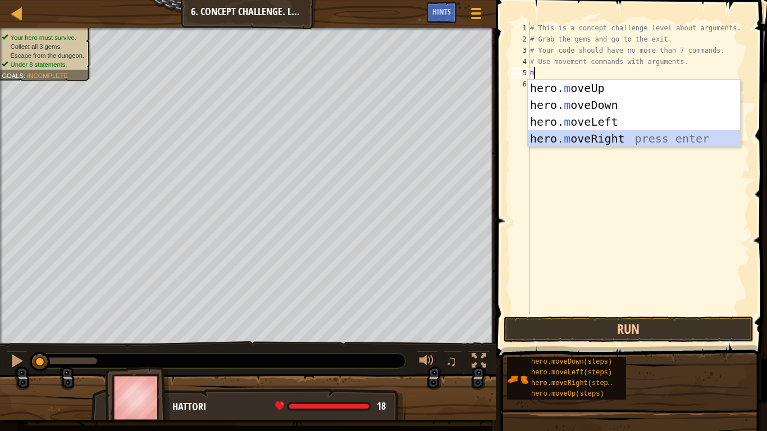
click at [610, 140] on div "hero. m oveUp press enter hero. m oveDown press enter hero. m oveLeft press ent…" at bounding box center [634, 130] width 212 height 101
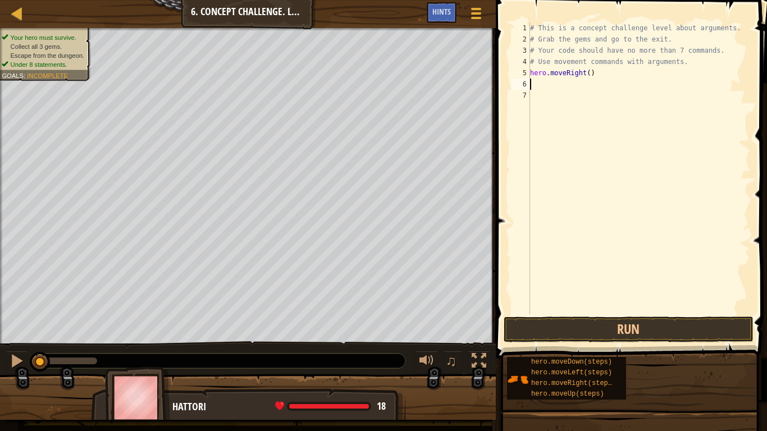
type textarea "u"
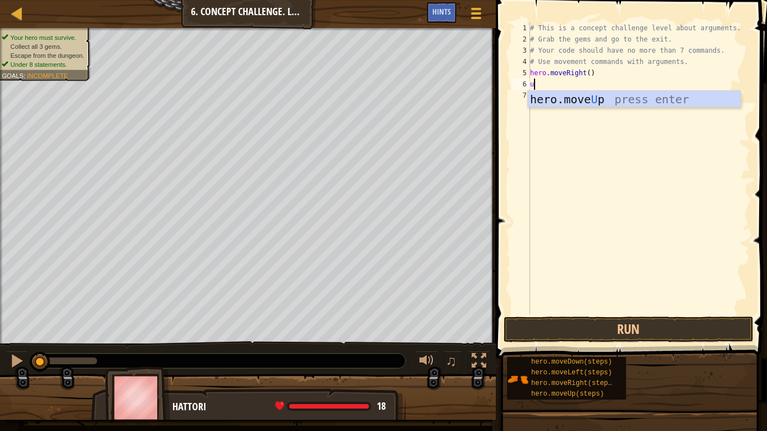
click at [587, 108] on div "# This is a concept challenge level about arguments. # Grab the gems and go to …" at bounding box center [639, 179] width 222 height 314
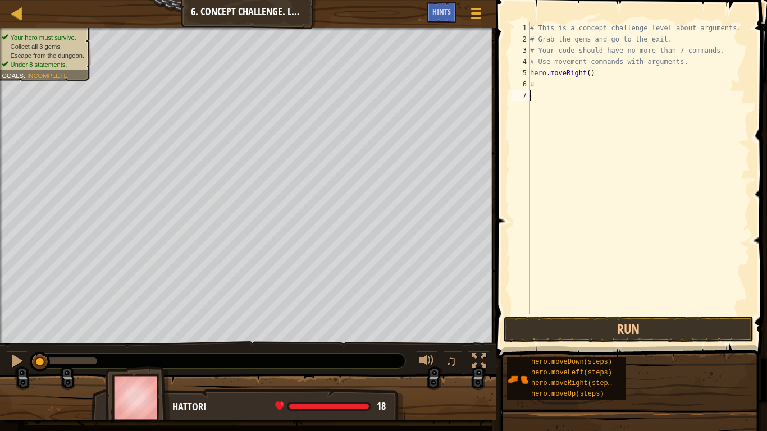
click at [540, 80] on div "# This is a concept challenge level about arguments. # Grab the gems and go to …" at bounding box center [639, 179] width 222 height 314
type textarea "up"
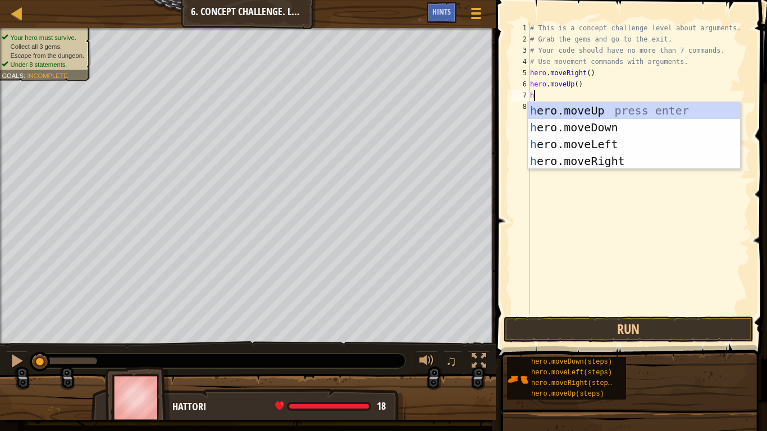
type textarea "he"
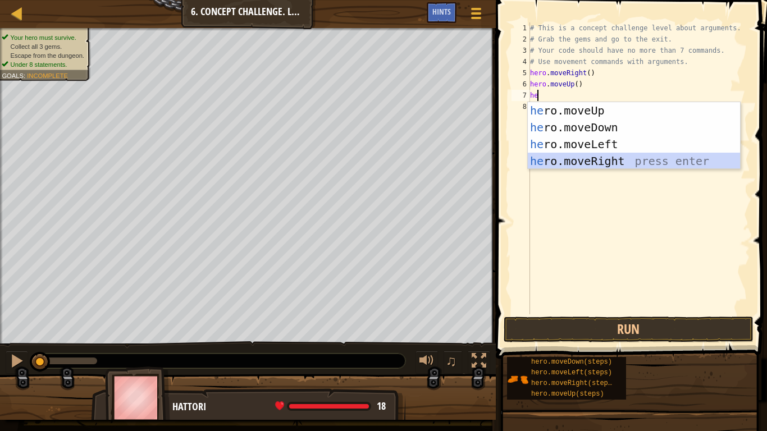
click at [603, 163] on div "he ro.moveUp press enter he ro.moveDown press enter he ro.moveLeft press enter …" at bounding box center [634, 152] width 212 height 101
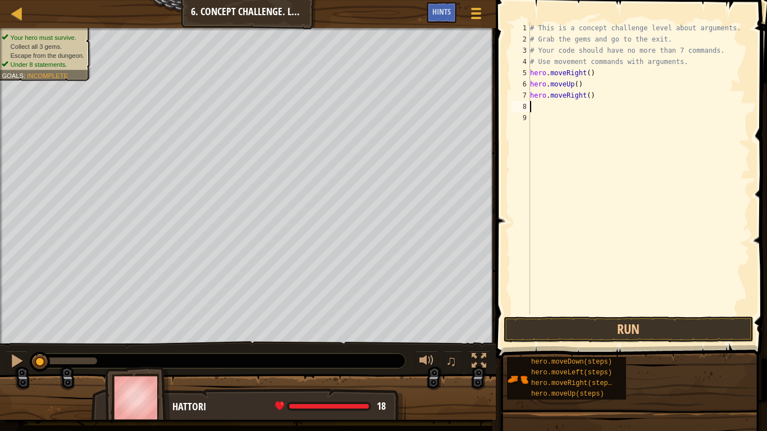
click at [586, 97] on div "# This is a concept challenge level about arguments. # Grab the gems and go to …" at bounding box center [639, 179] width 222 height 314
type textarea "hero.moveRight(3)"
click at [475, 14] on span at bounding box center [476, 13] width 11 height 2
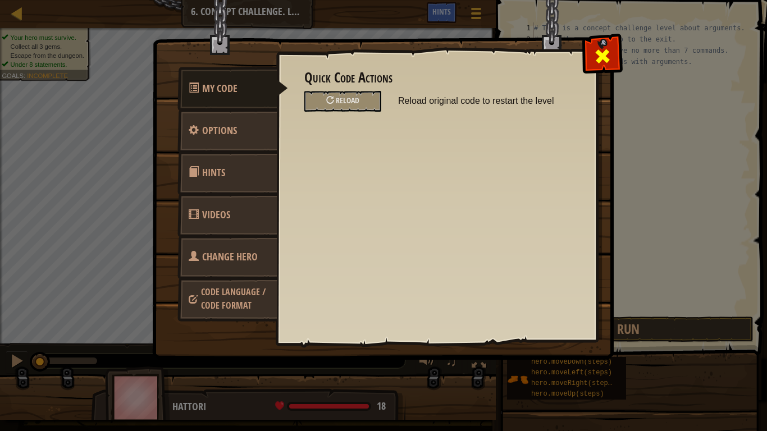
click at [609, 61] on span at bounding box center [602, 56] width 18 height 18
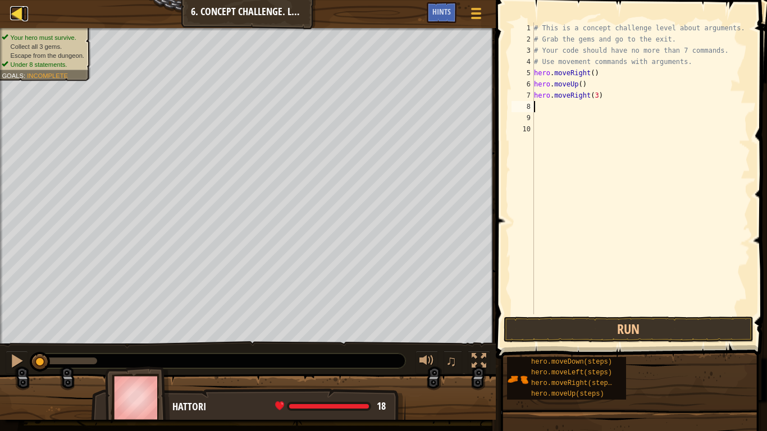
click at [17, 6] on div at bounding box center [17, 13] width 14 height 14
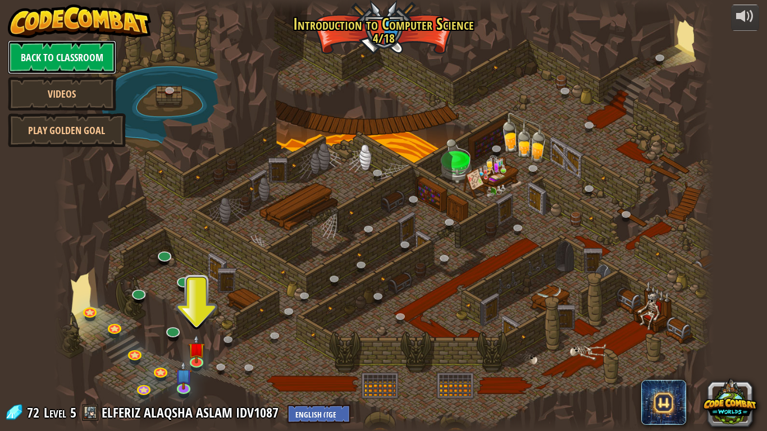
click at [99, 54] on link "Back to Classroom" at bounding box center [62, 57] width 108 height 34
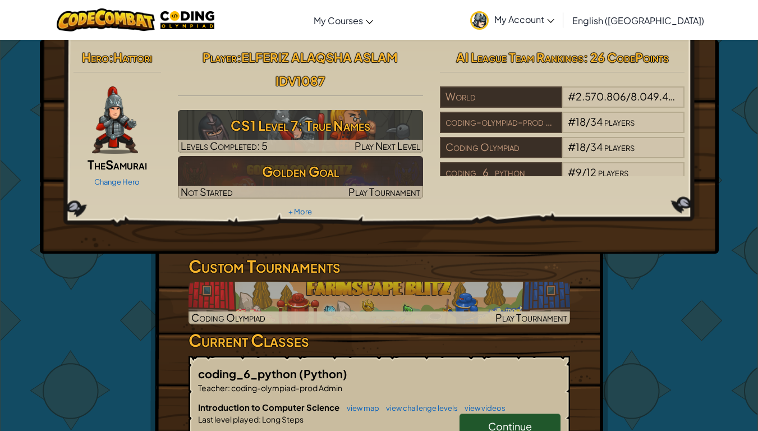
click at [554, 15] on span "My Account" at bounding box center [524, 19] width 60 height 12
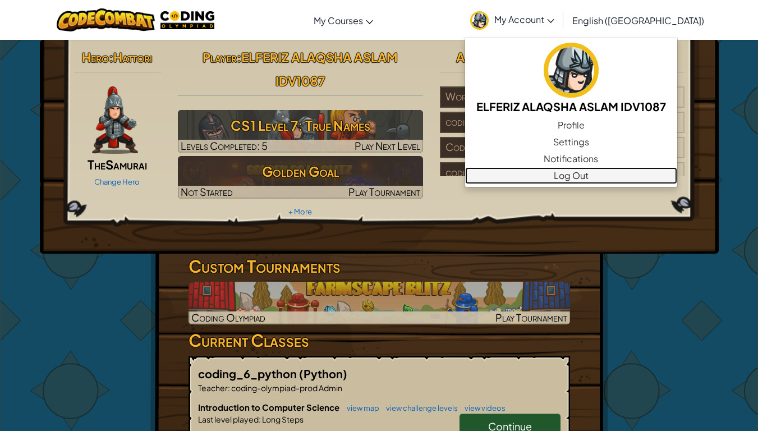
click at [611, 179] on link "Log Out" at bounding box center [571, 175] width 212 height 17
